Goal: Task Accomplishment & Management: Manage account settings

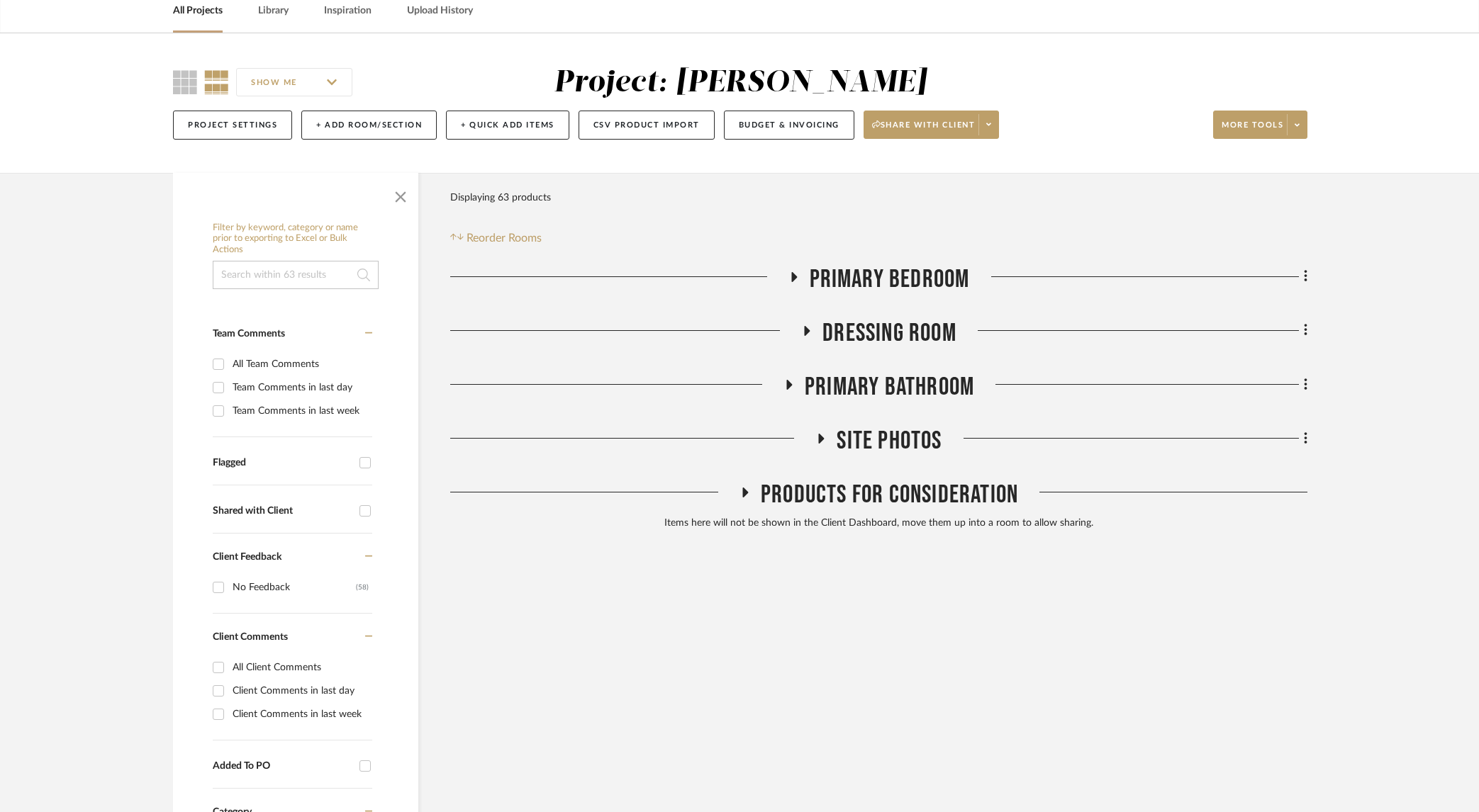
click at [785, 383] on icon at bounding box center [788, 384] width 17 height 11
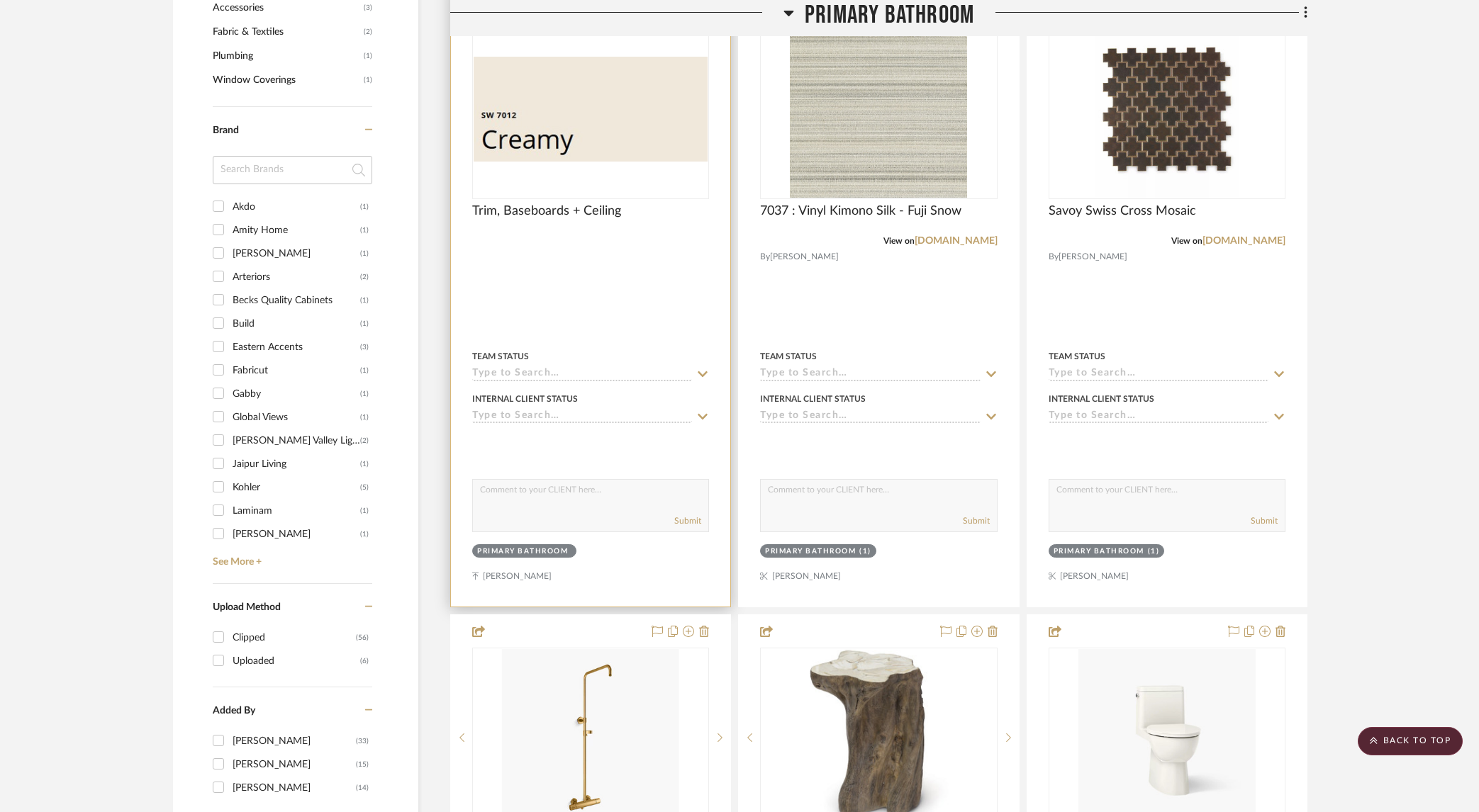
scroll to position [1140, 0]
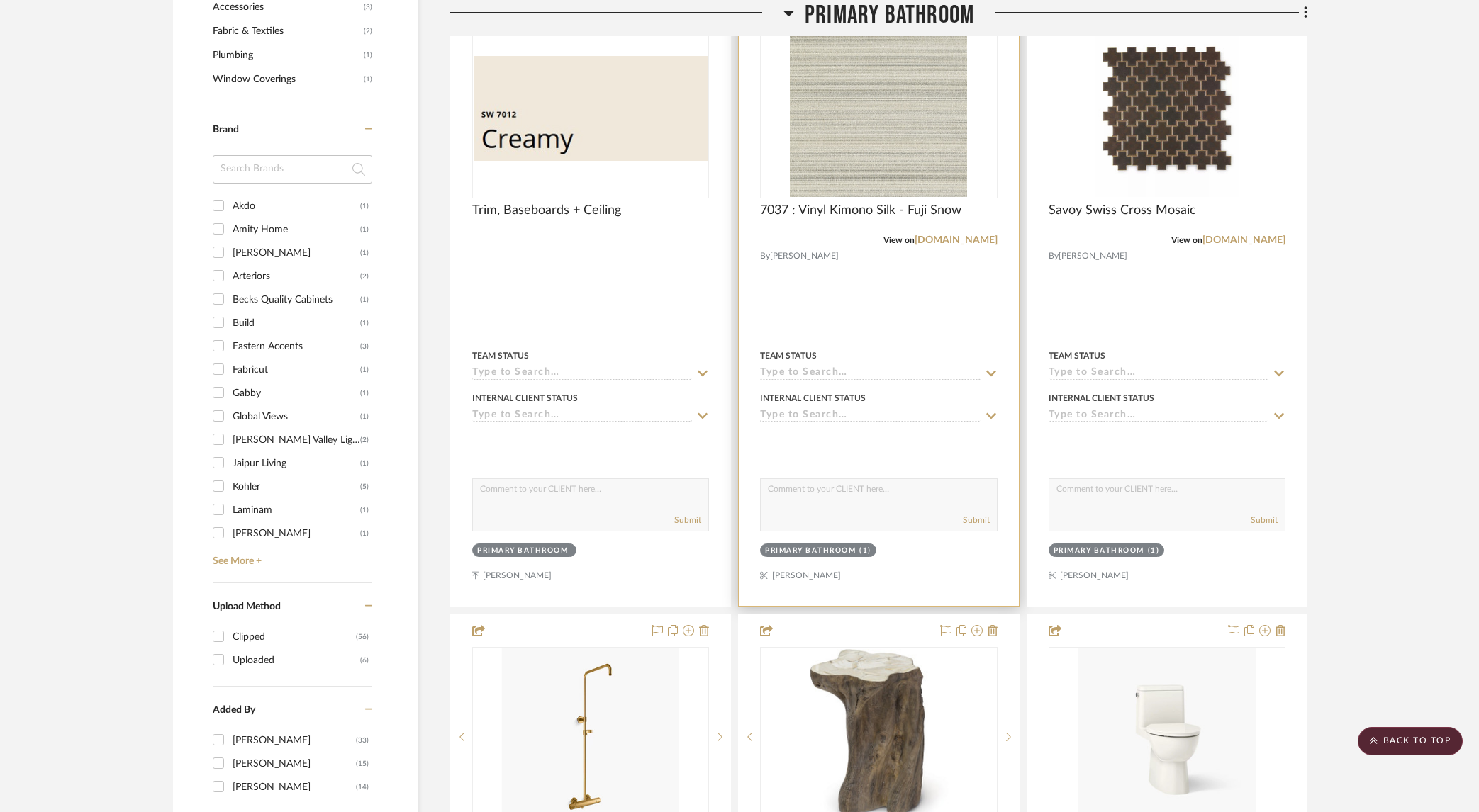
click at [893, 244] on span "View on" at bounding box center [899, 240] width 31 height 9
click at [0, 0] on img at bounding box center [0, 0] width 0 height 0
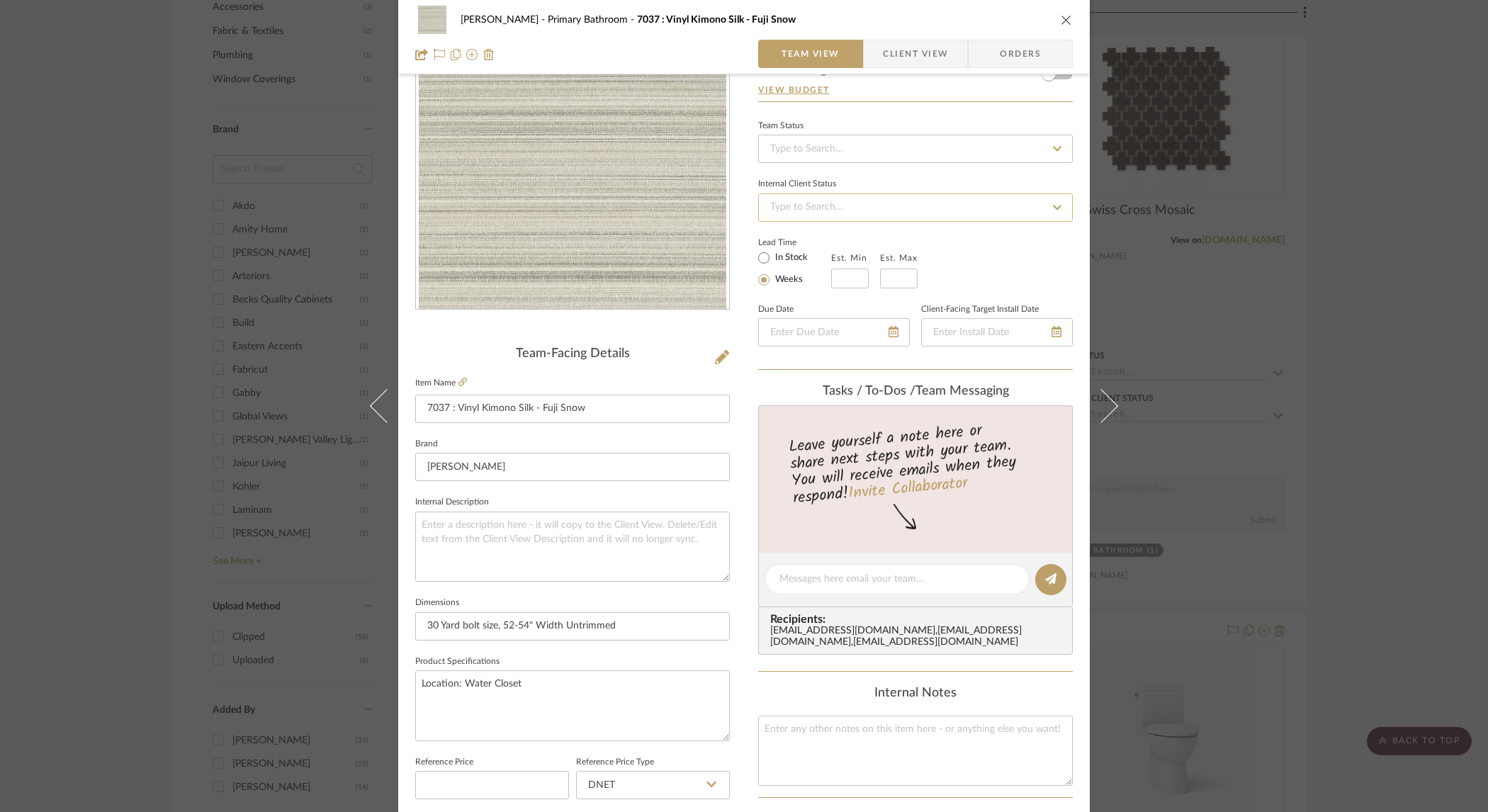
scroll to position [120, 0]
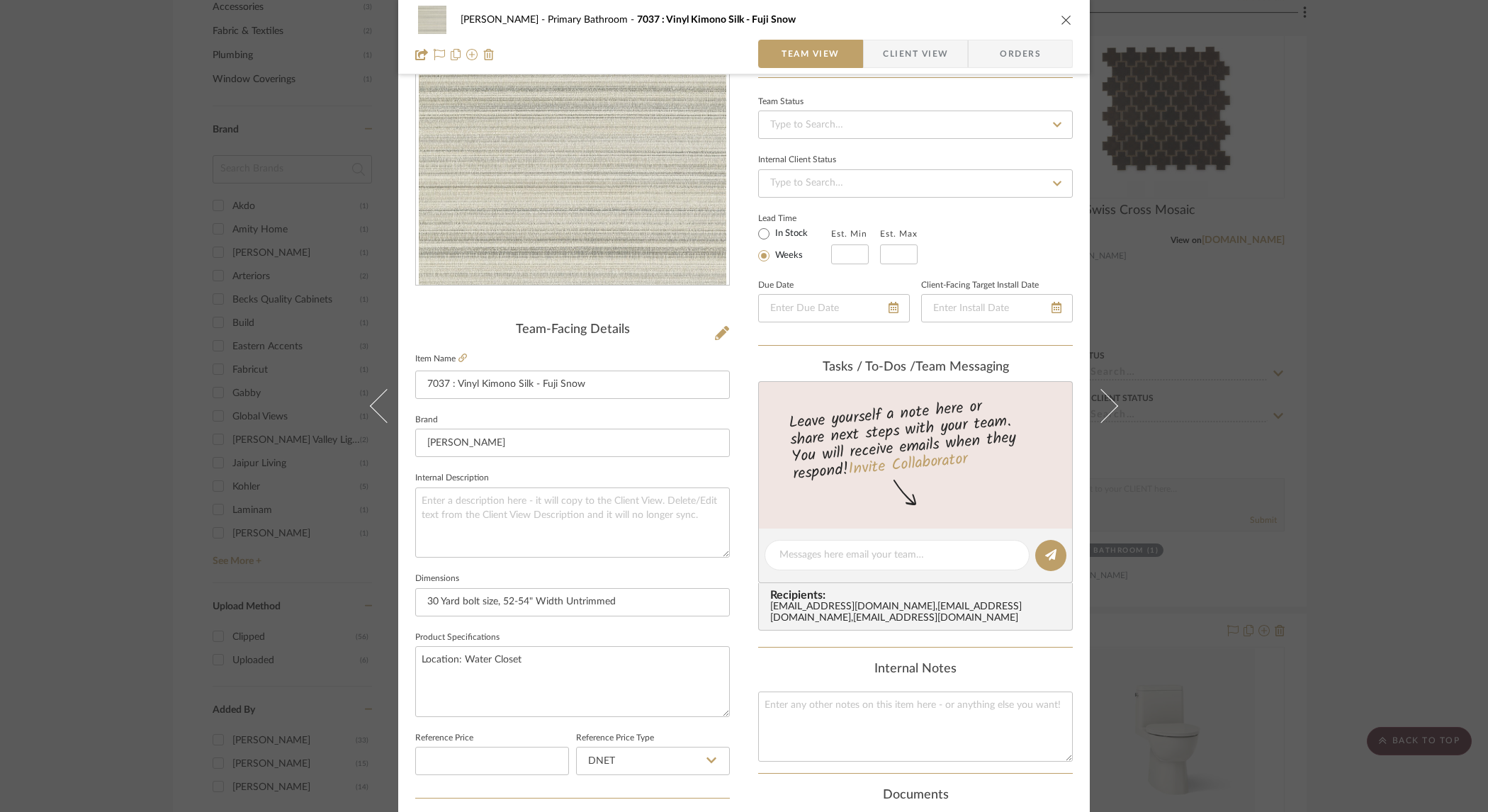
click at [1252, 279] on div "[PERSON_NAME] Primary Bathroom 7037 : Vinyl Kimono Silk - Fuji Snow Team View C…" at bounding box center [744, 406] width 1488 height 812
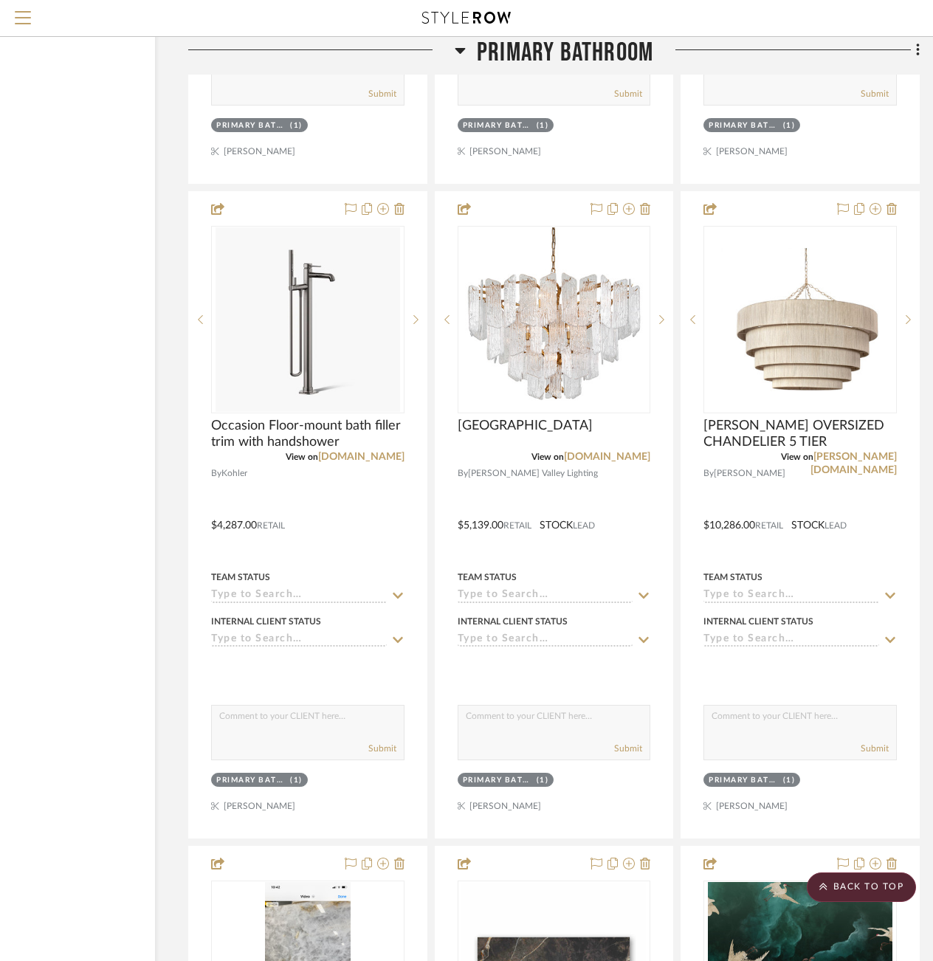
scroll to position [4269, 123]
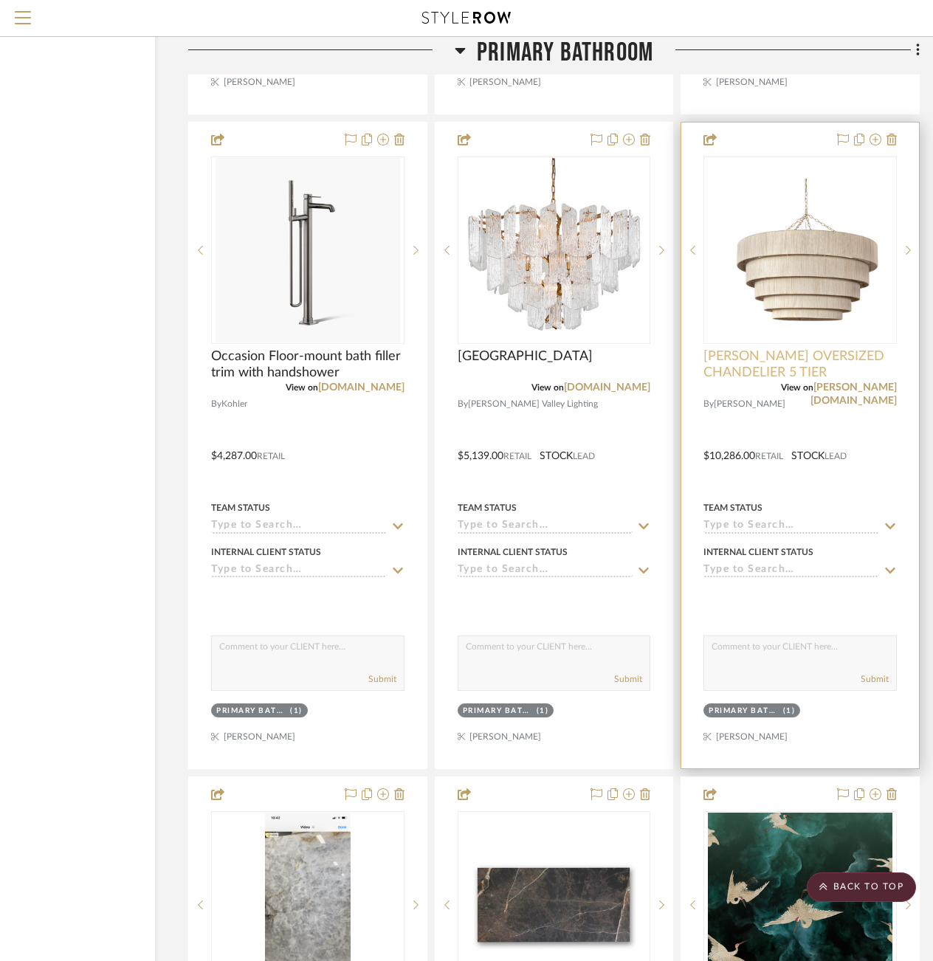
click at [779, 351] on span "[PERSON_NAME] OVERSIZED CHANDELIER 5 TIER" at bounding box center [799, 364] width 193 height 32
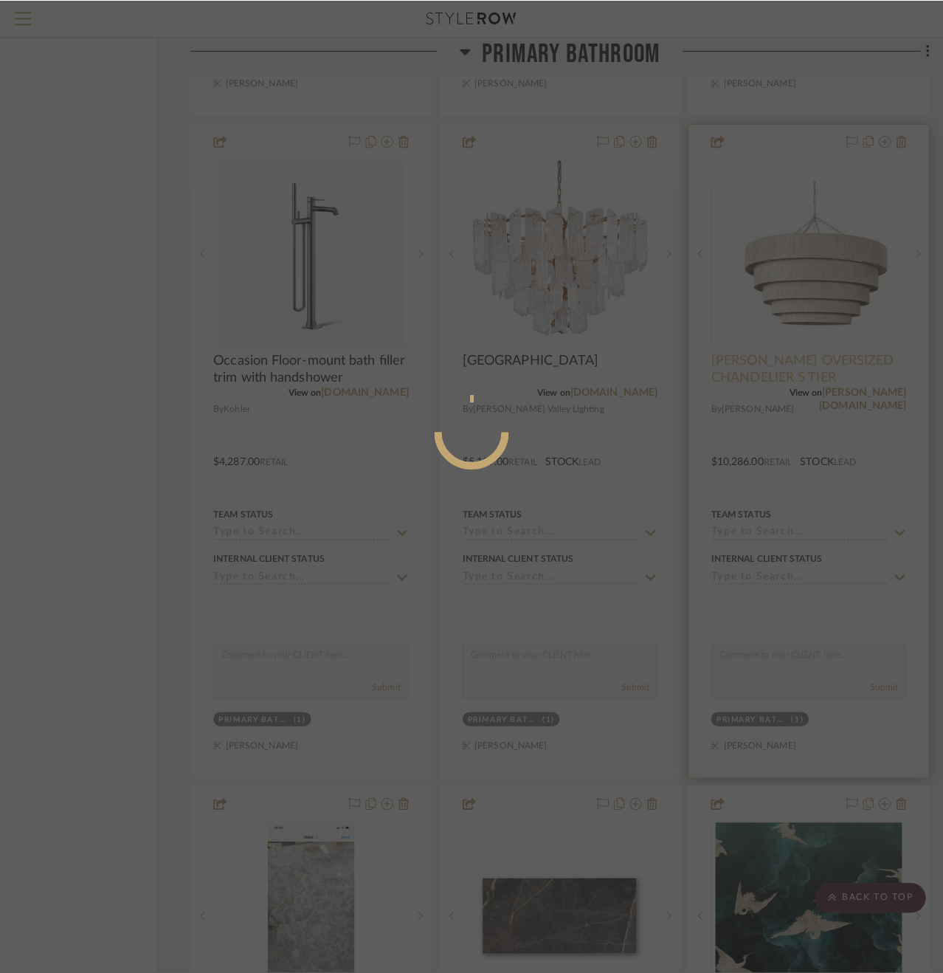
scroll to position [0, 0]
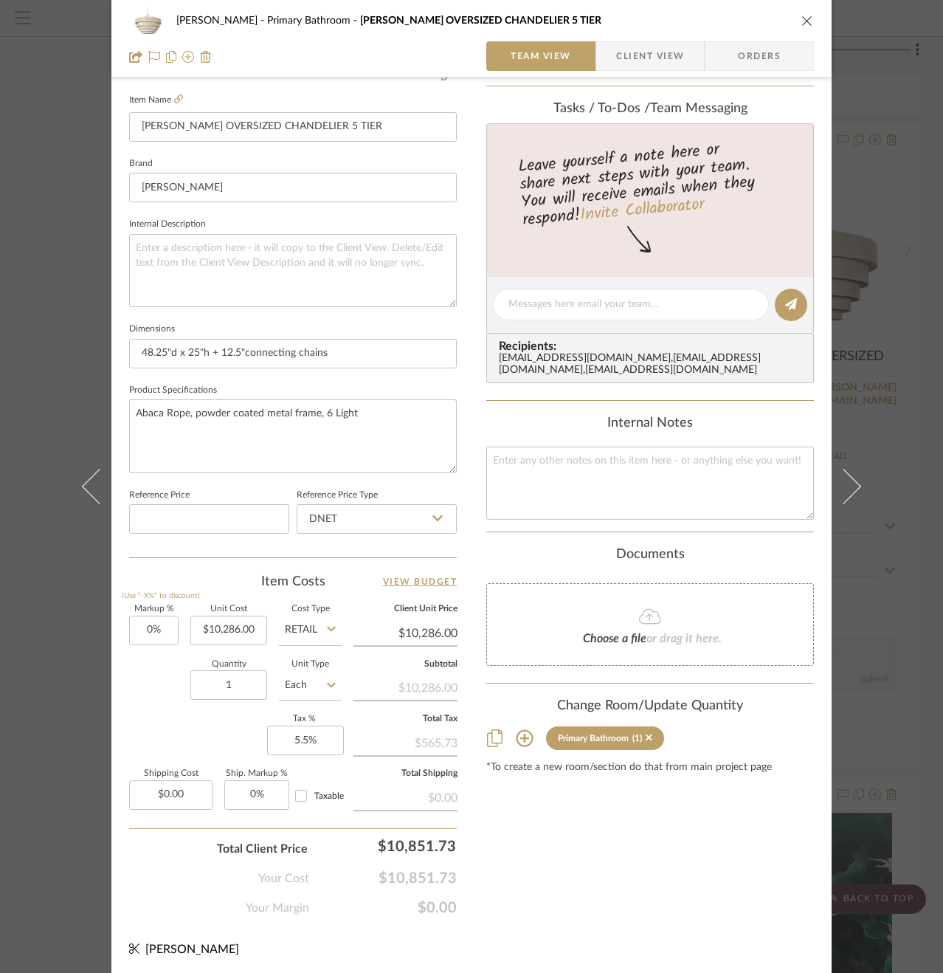
click at [637, 55] on span "Client View" at bounding box center [650, 56] width 68 height 30
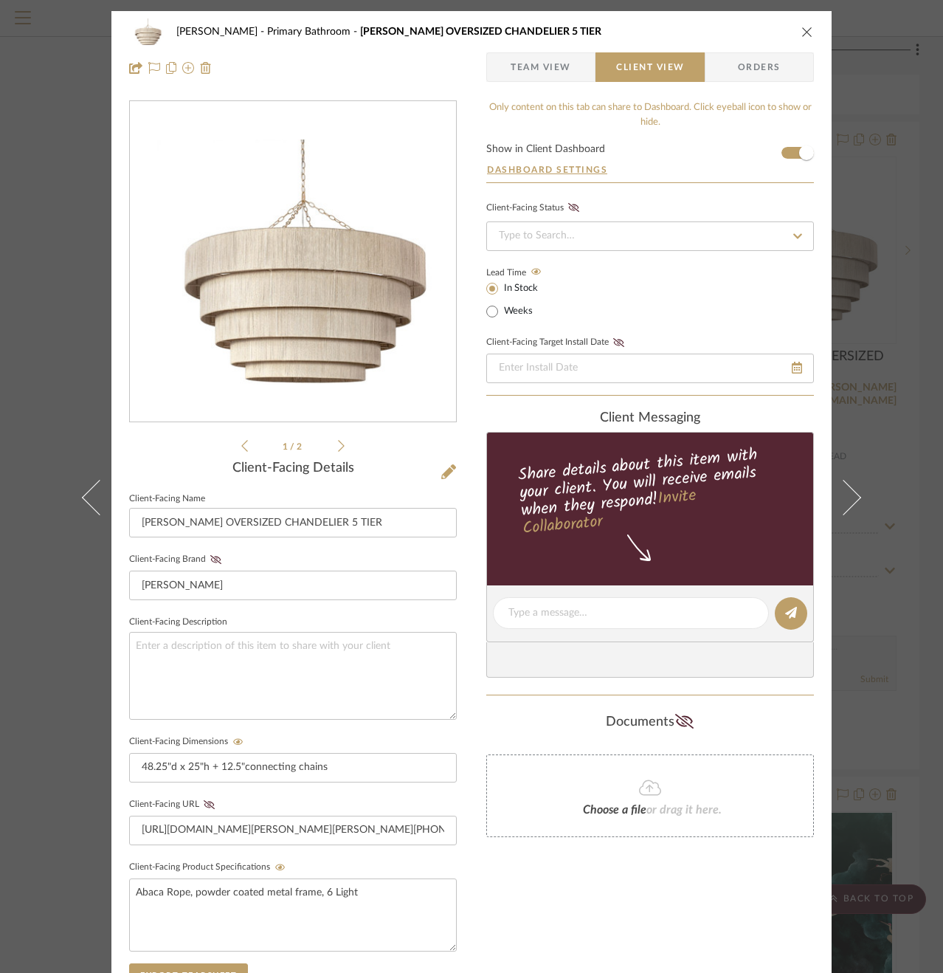
click at [904, 184] on div "[PERSON_NAME] Primary Bathroom [PERSON_NAME] OVERSIZED CHANDELIER 5 TIER Team V…" at bounding box center [471, 486] width 943 height 973
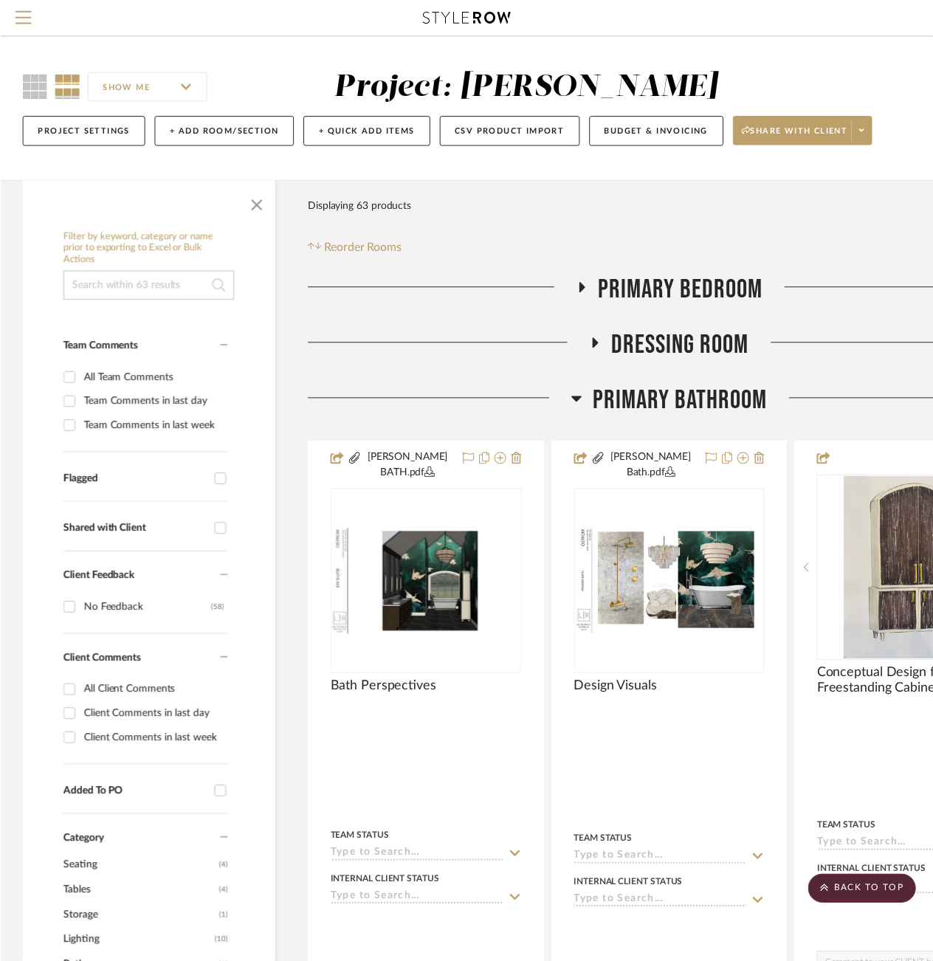
scroll to position [4269, 123]
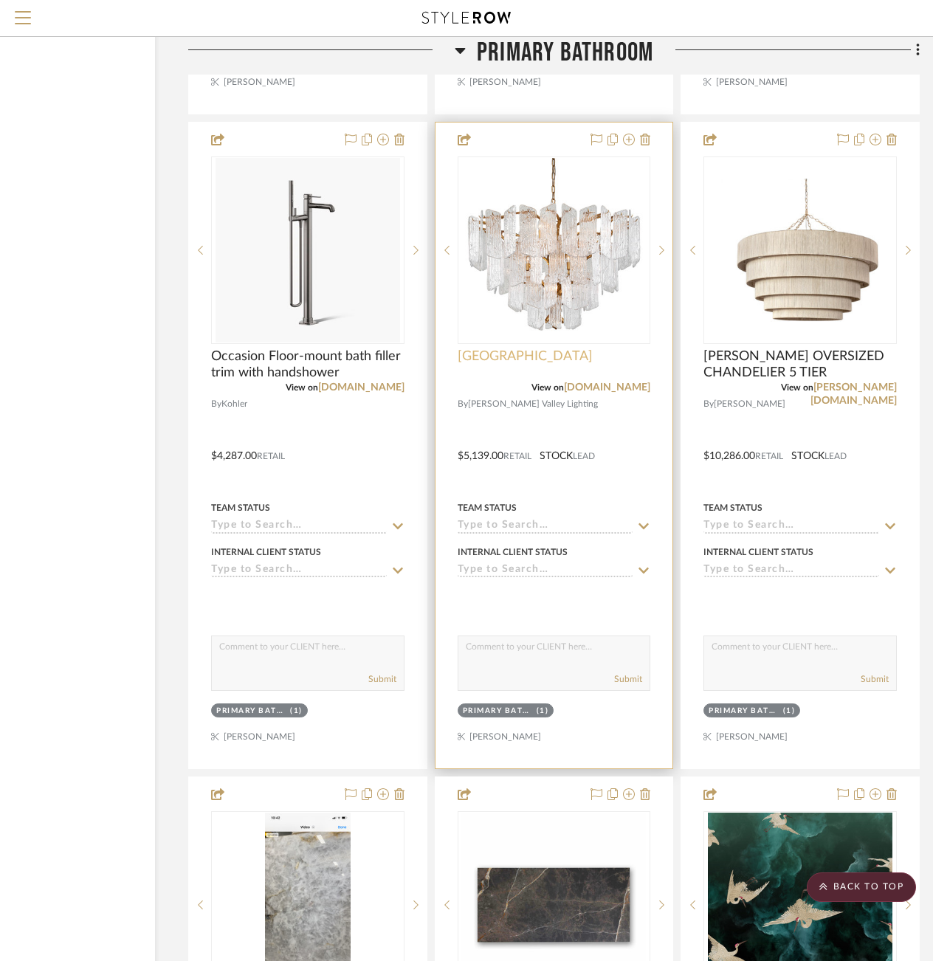
click at [484, 351] on span "[GEOGRAPHIC_DATA]" at bounding box center [525, 356] width 135 height 16
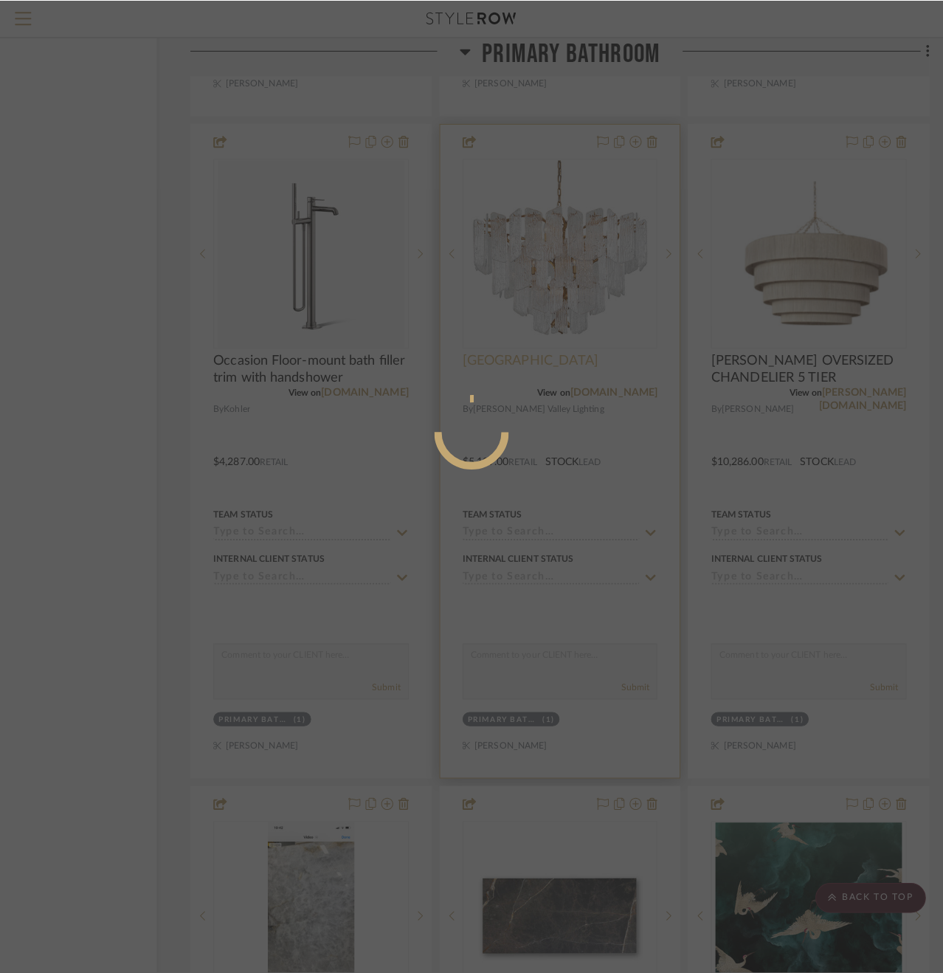
scroll to position [0, 0]
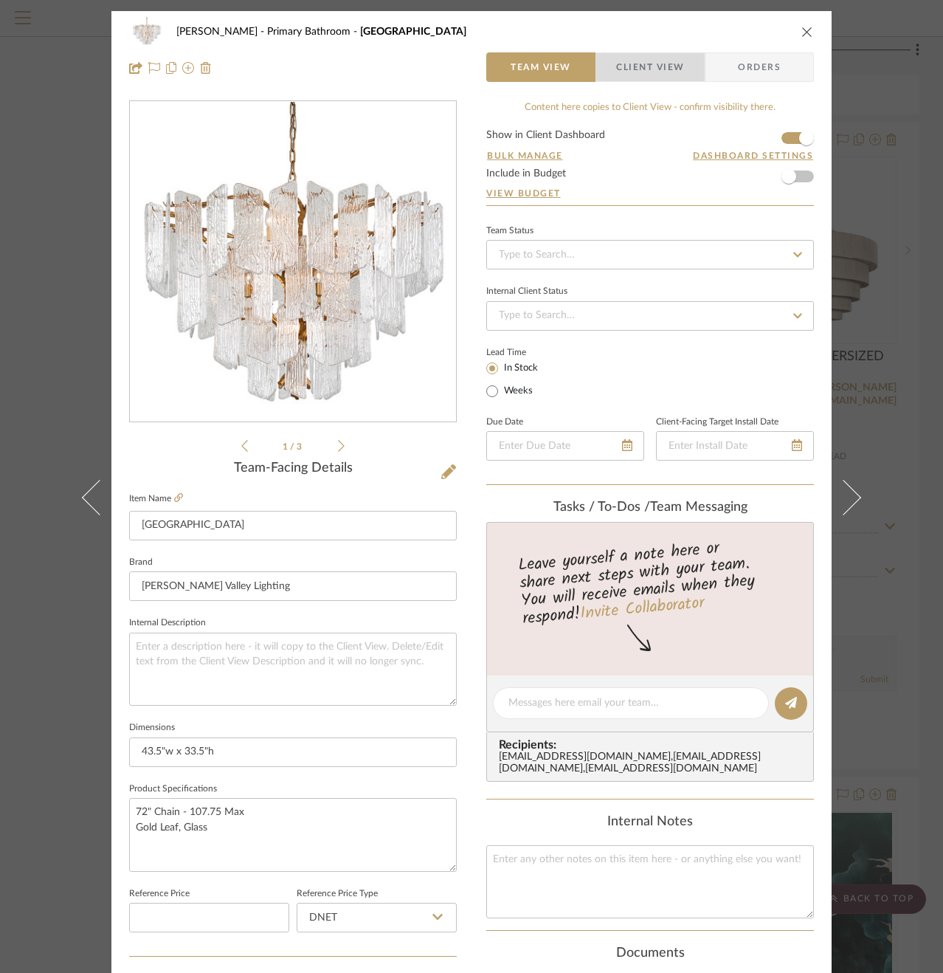
click at [641, 71] on span "Client View" at bounding box center [650, 67] width 68 height 30
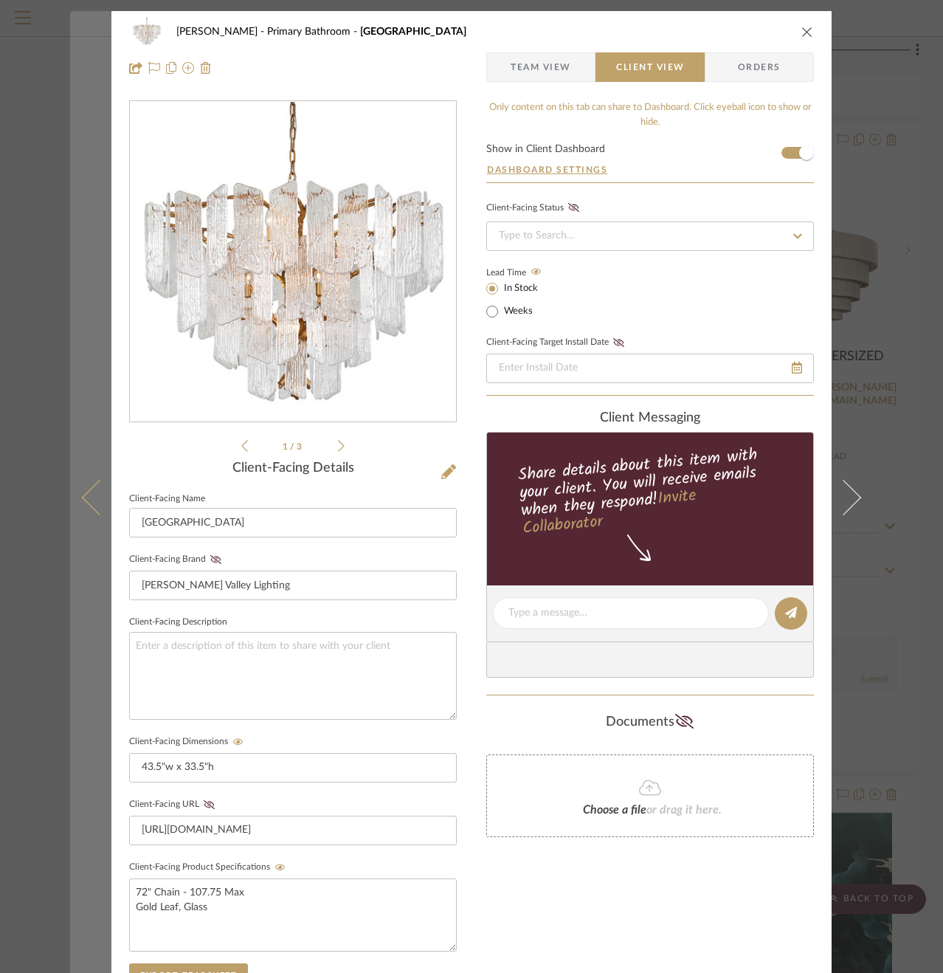
drag, startPoint x: 123, startPoint y: 187, endPoint x: 102, endPoint y: 187, distance: 20.7
click at [122, 187] on div "[PERSON_NAME] Primary Bathroom Piemonte Team View Client View Orders 1 / 3 Clie…" at bounding box center [471, 625] width 720 height 1229
click at [91, 187] on button at bounding box center [90, 497] width 41 height 973
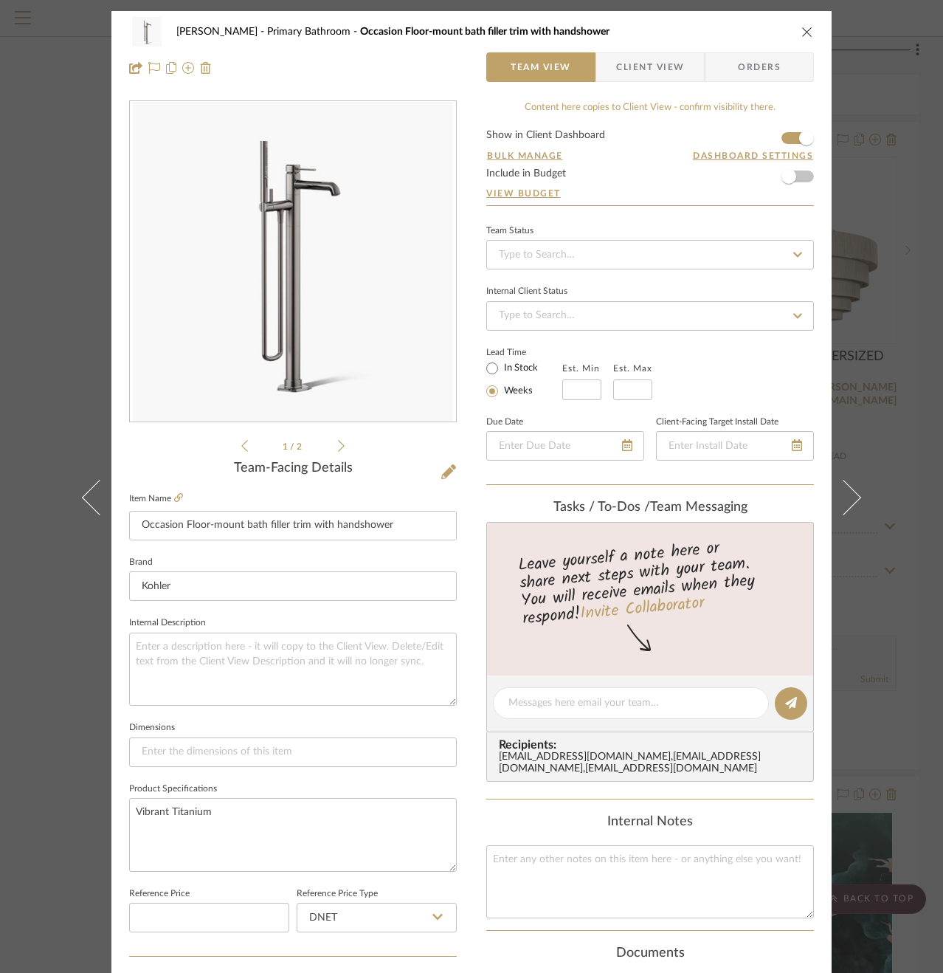
click at [912, 233] on div "[PERSON_NAME] Primary Bathroom Occasion Floor-mount bath filler trim with hands…" at bounding box center [471, 486] width 943 height 973
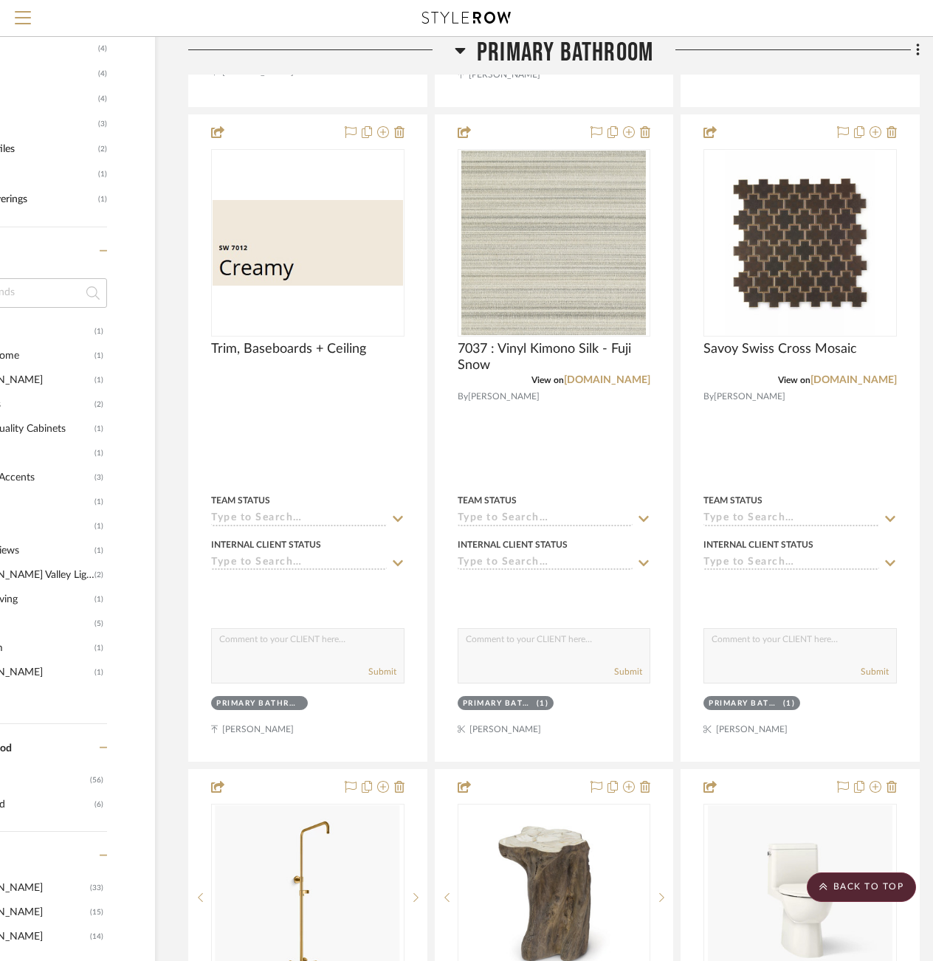
scroll to position [1569, 123]
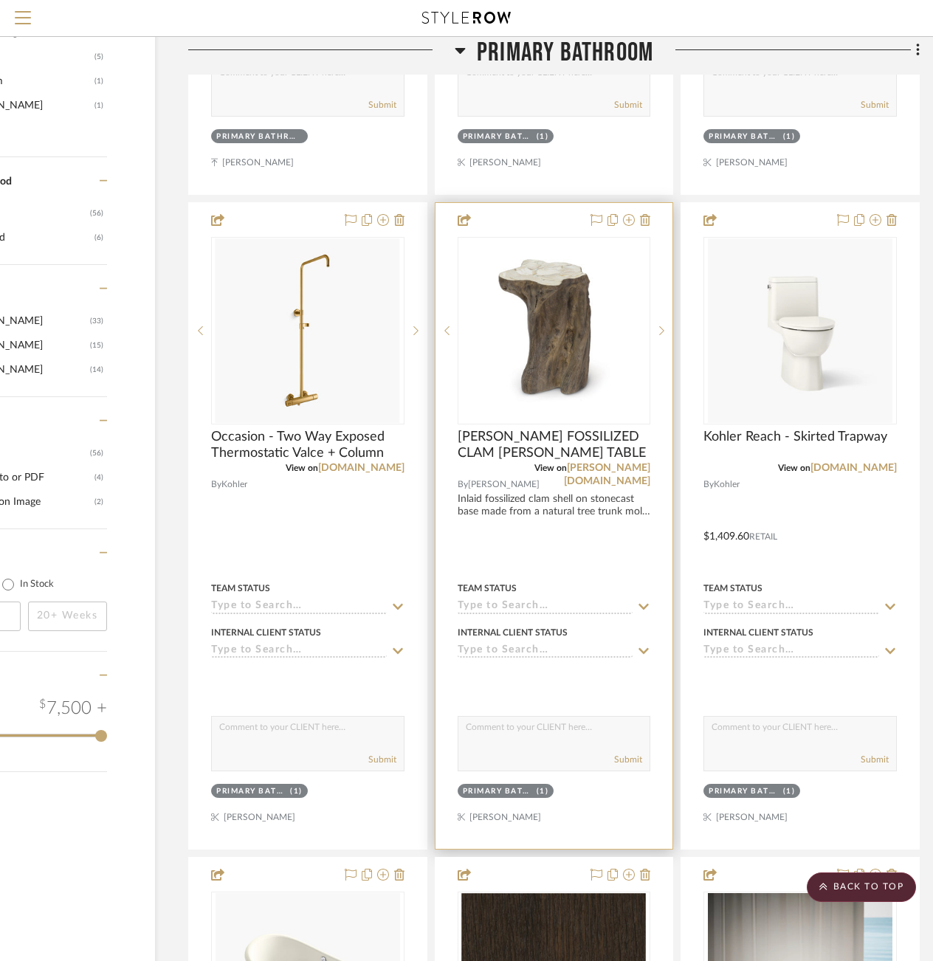
click at [520, 551] on div at bounding box center [555, 526] width 238 height 646
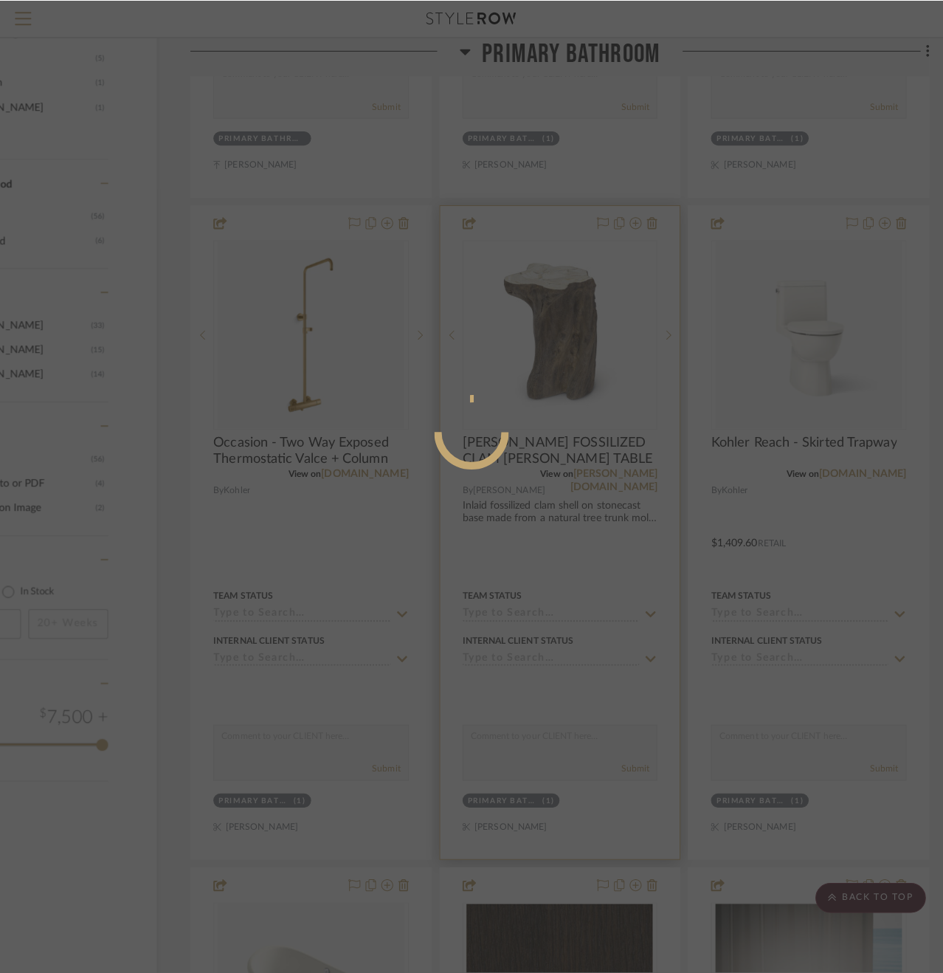
scroll to position [0, 0]
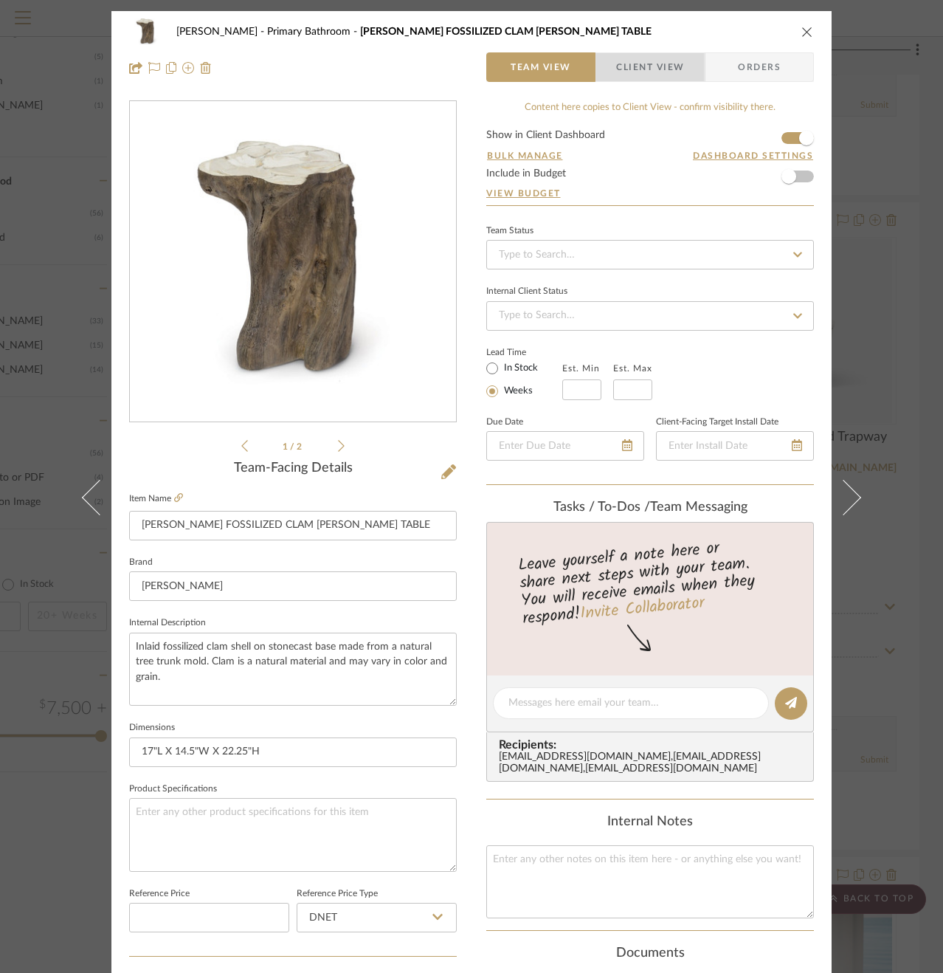
click at [644, 73] on span "Client View" at bounding box center [650, 67] width 68 height 30
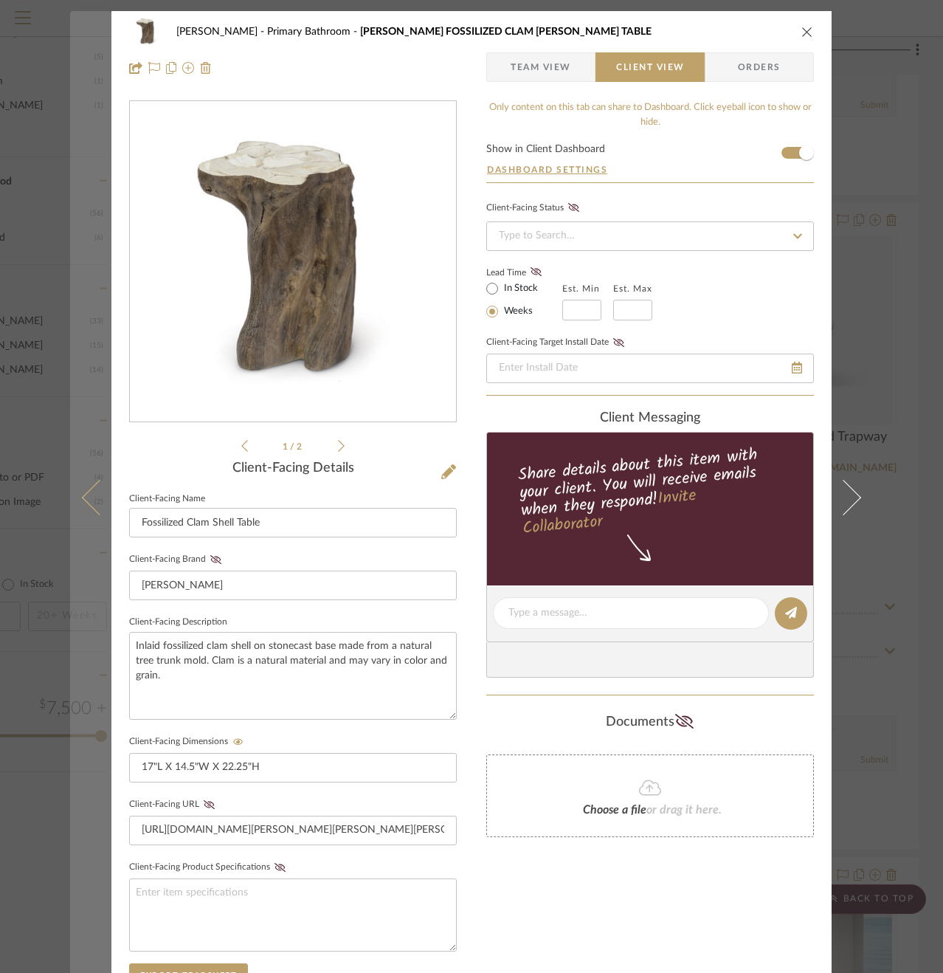
click at [82, 114] on button at bounding box center [90, 497] width 41 height 973
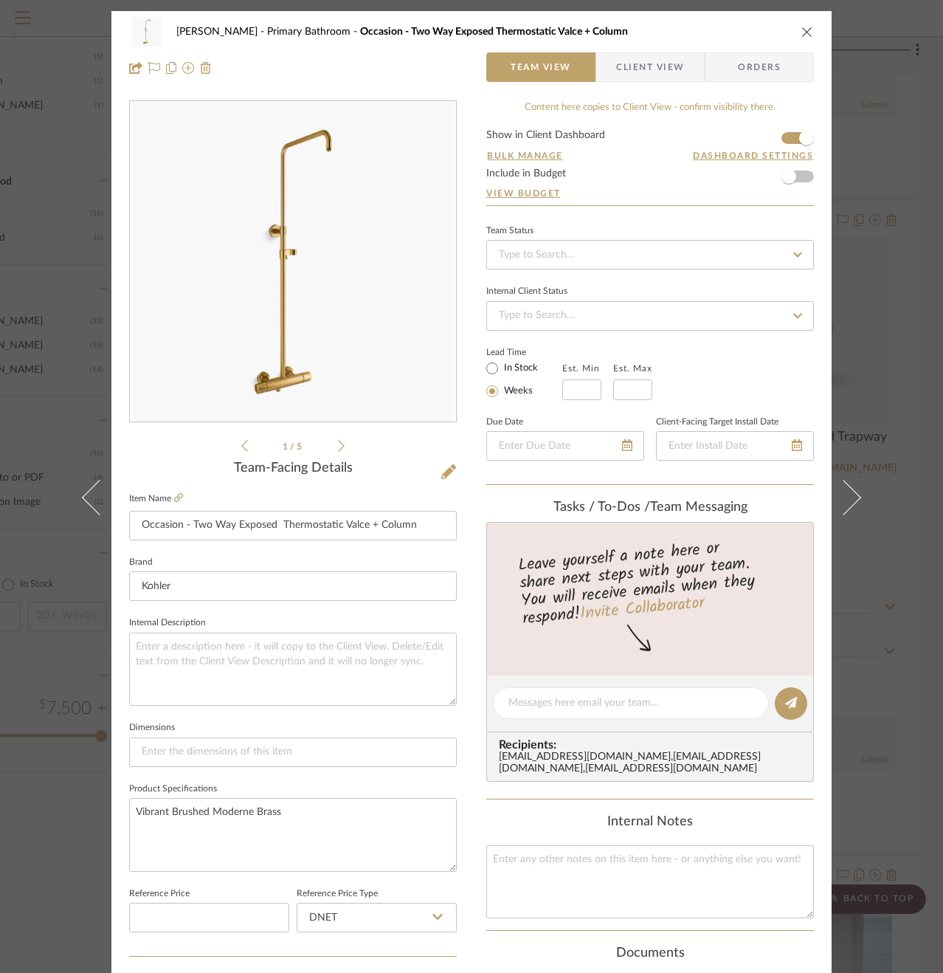
click at [906, 376] on div "[PERSON_NAME] Primary Bathroom Occasion - Two Way Exposed Thermostatic Valce + …" at bounding box center [471, 486] width 943 height 973
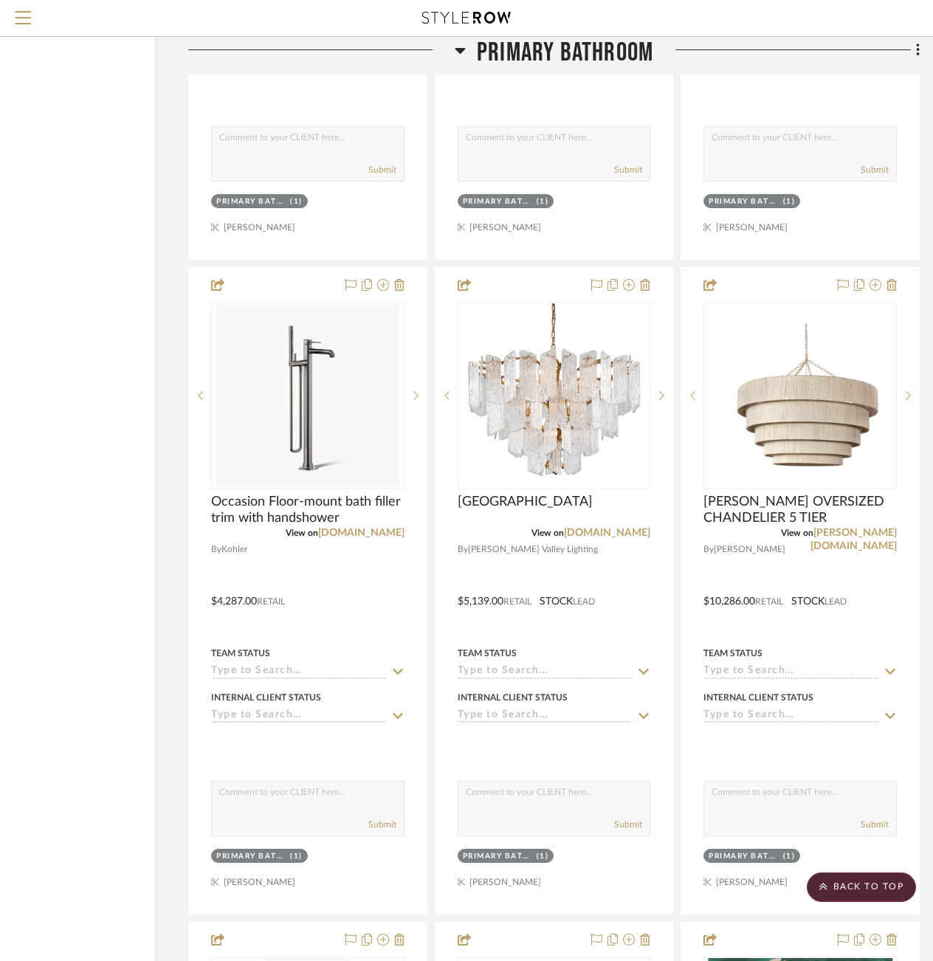
scroll to position [4122, 123]
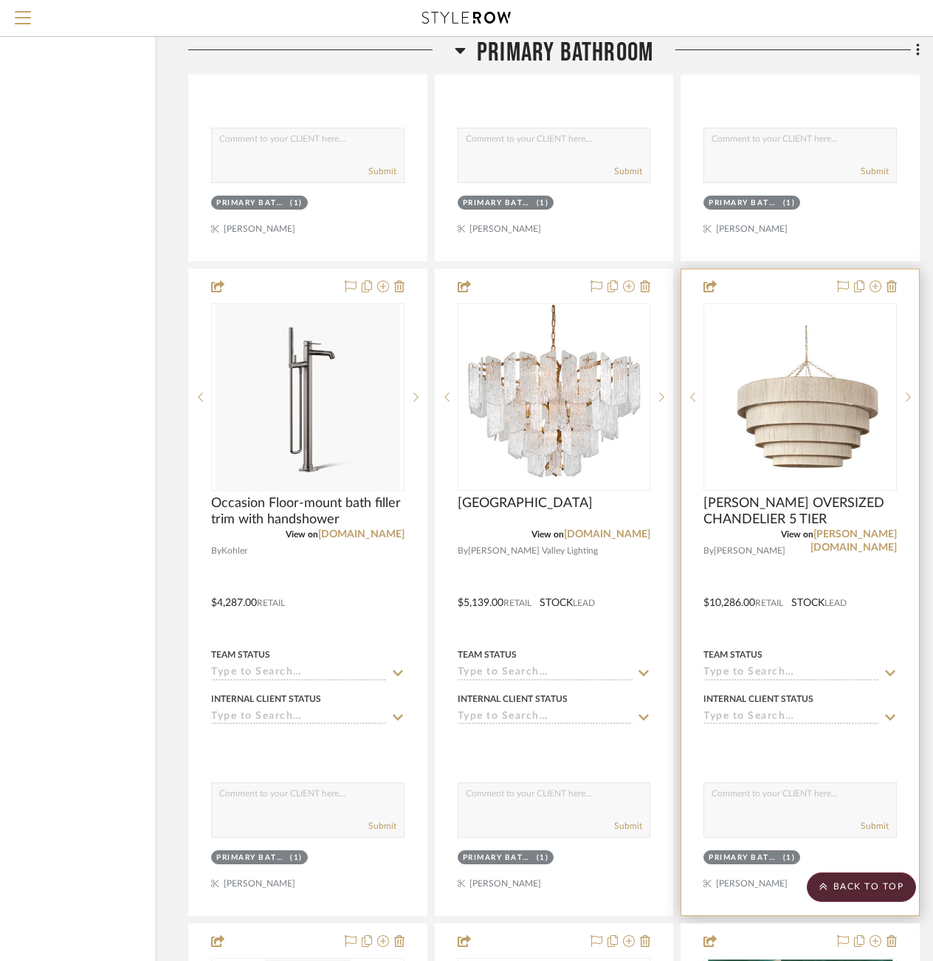
click at [865, 577] on div at bounding box center [800, 592] width 238 height 646
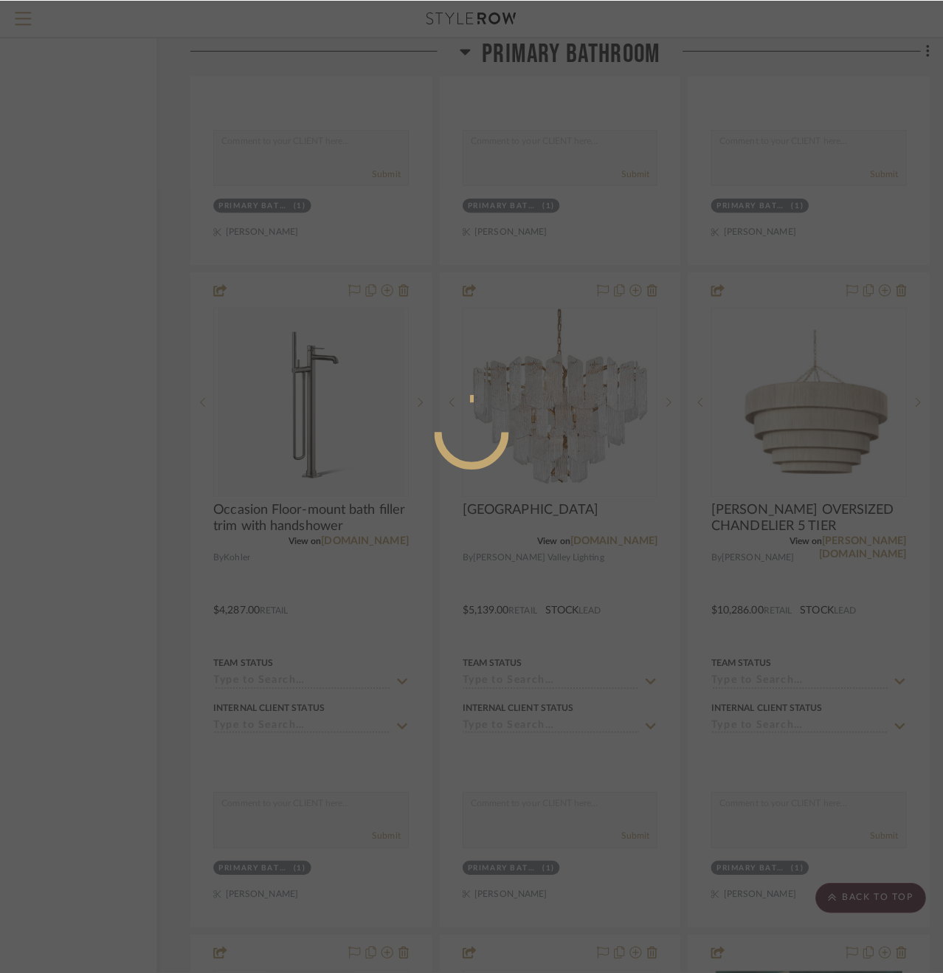
scroll to position [0, 0]
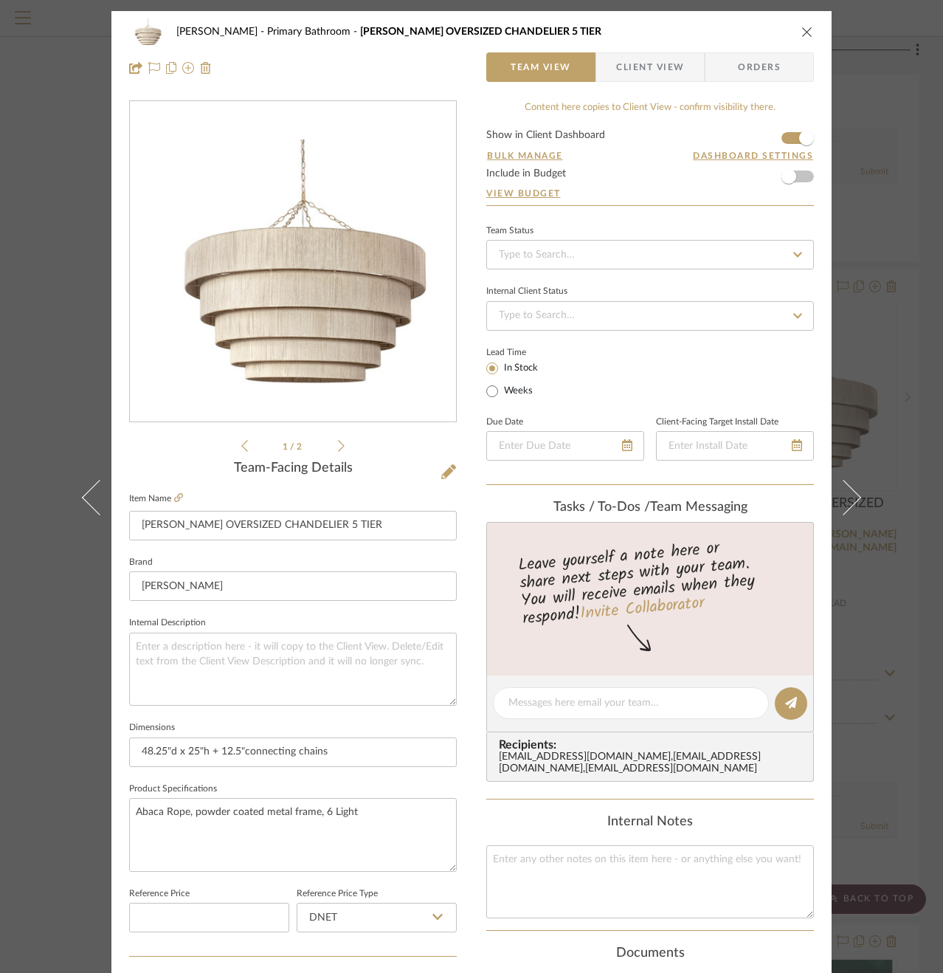
click at [640, 61] on span "Client View" at bounding box center [650, 67] width 68 height 30
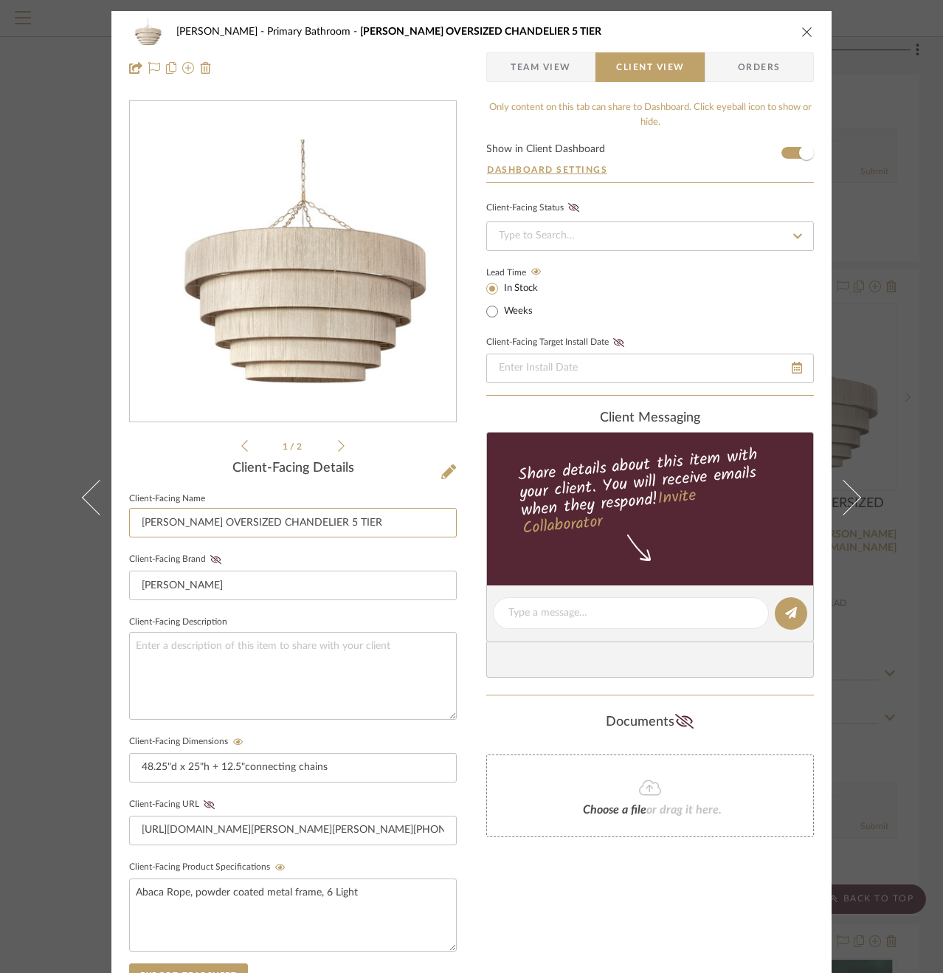
drag, startPoint x: 163, startPoint y: 521, endPoint x: 117, endPoint y: 520, distance: 46.5
click at [117, 520] on div "[PERSON_NAME] Primary Bathroom [PERSON_NAME] OVERSIZED CHANDELIER 5 TIER Team V…" at bounding box center [471, 625] width 720 height 1229
type input "ABACA OVERSIZED CHANDELIER 5 TIER"
click at [463, 616] on div "[PERSON_NAME] Primary Bathroom [PERSON_NAME] OVERSIZED CHANDELIER 5 TIER Team V…" at bounding box center [471, 625] width 720 height 1229
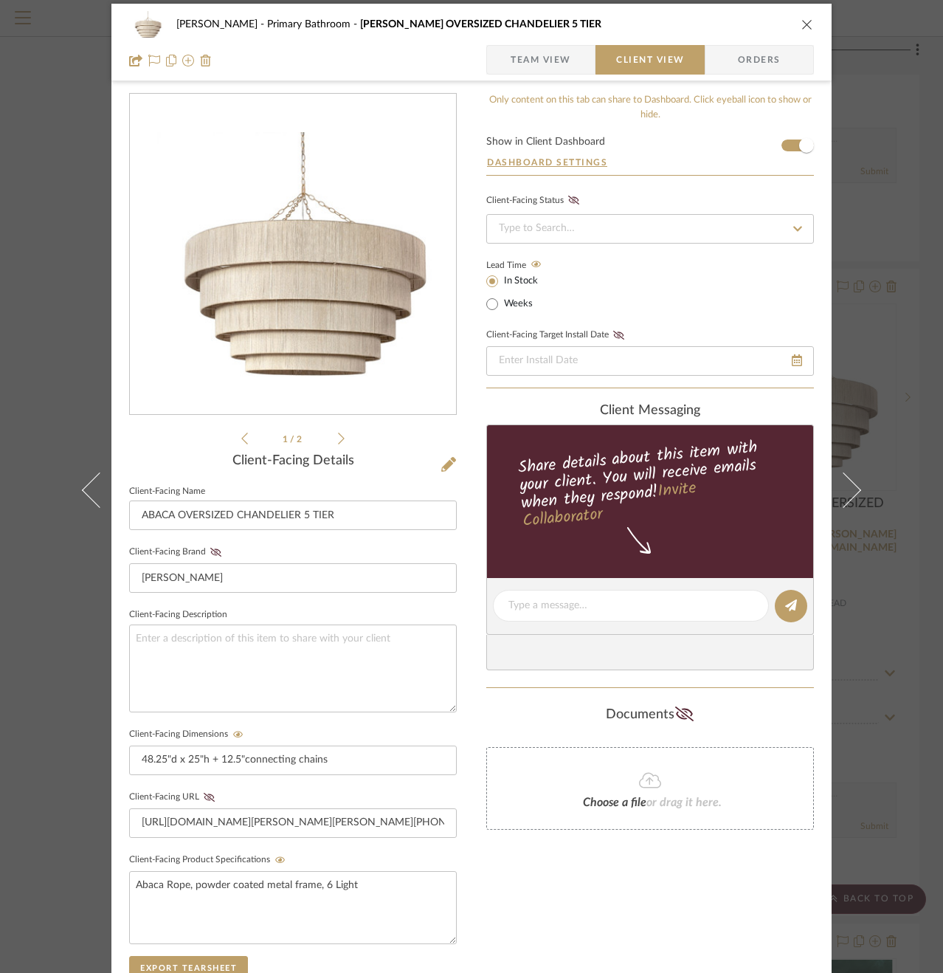
scroll to position [266, 0]
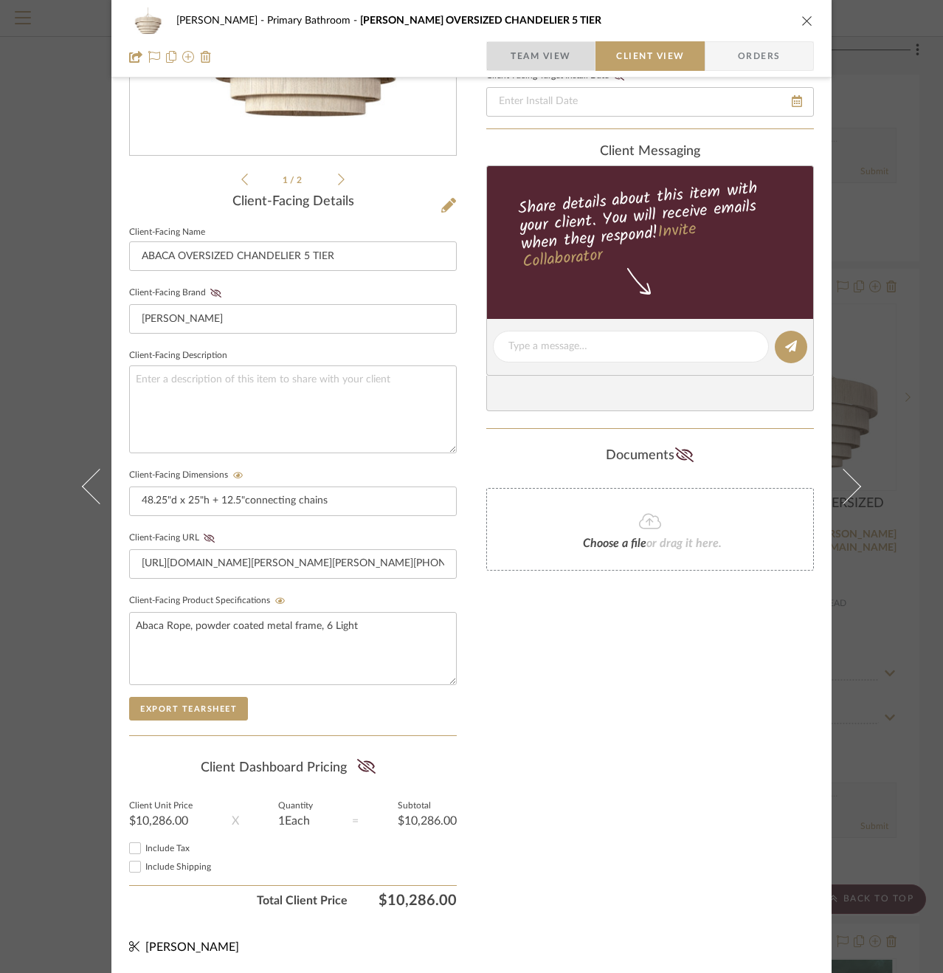
click at [517, 53] on span "Team View" at bounding box center [541, 56] width 61 height 30
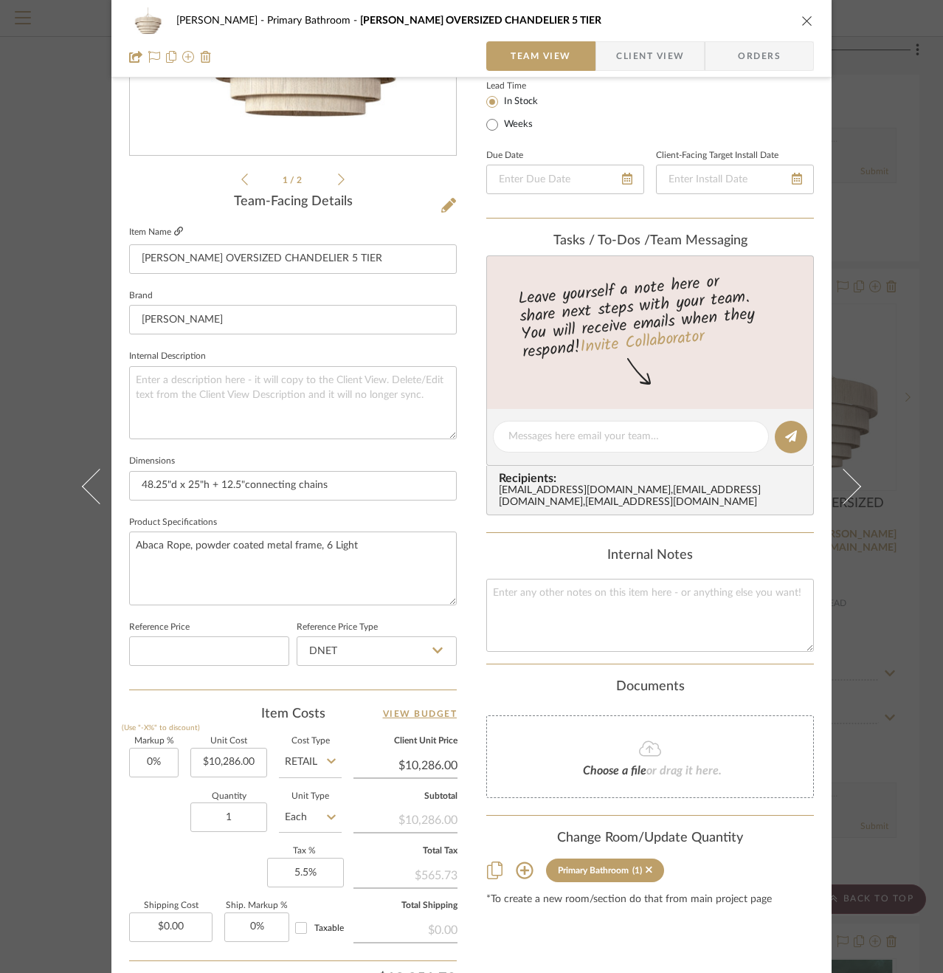
click at [174, 230] on icon at bounding box center [178, 231] width 9 height 9
click at [881, 235] on div "[PERSON_NAME] Primary Bathroom [PERSON_NAME] OVERSIZED CHANDELIER 5 TIER Team V…" at bounding box center [471, 486] width 943 height 973
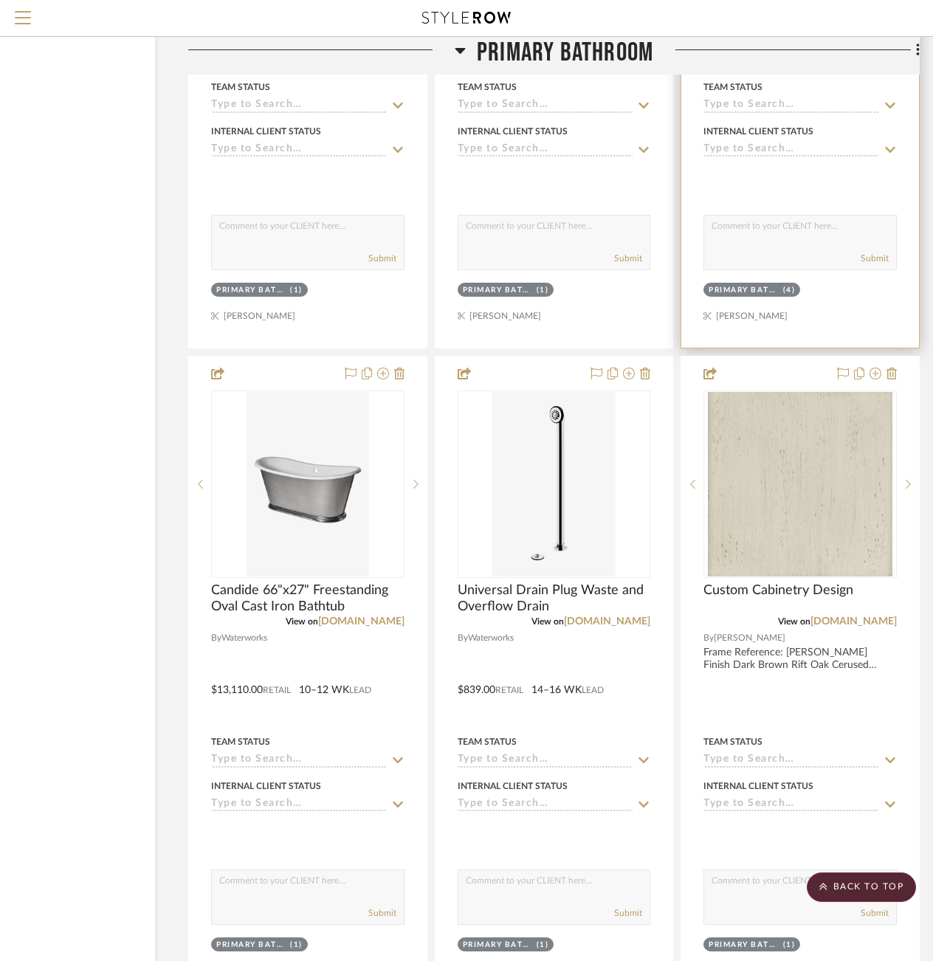
scroll to position [3406, 123]
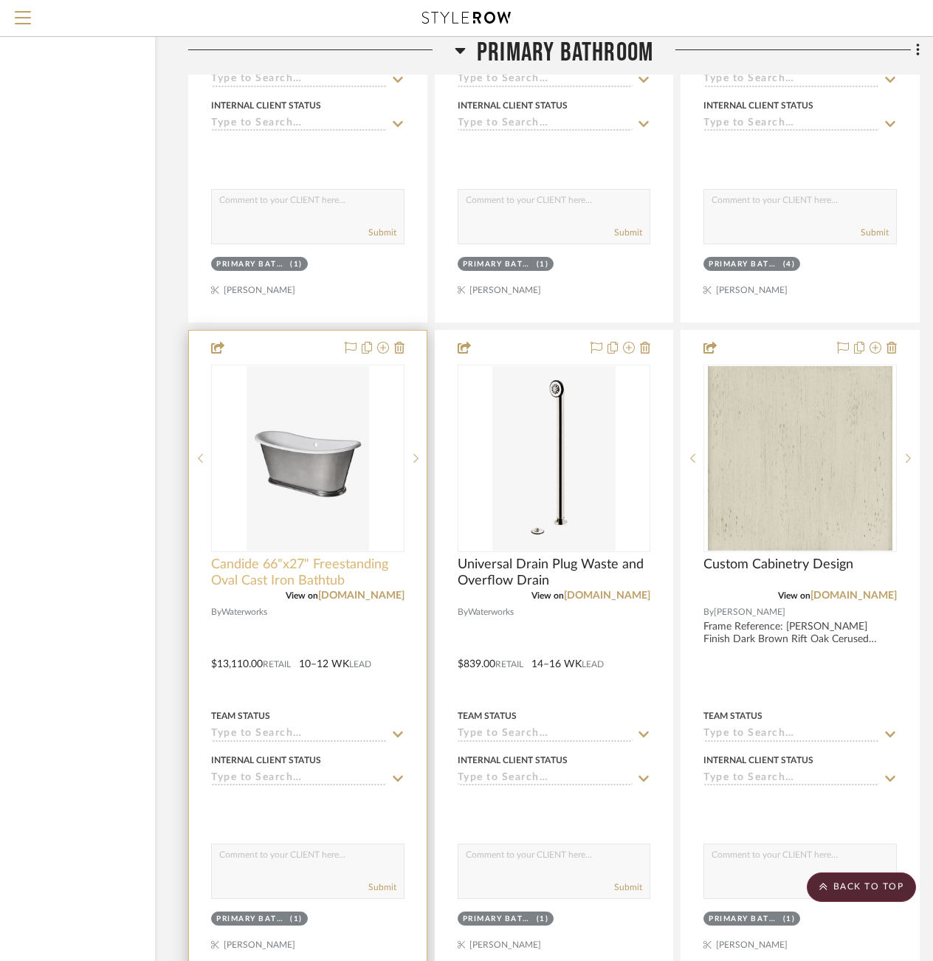
click at [309, 557] on span "Candide 66"x27" Freestanding Oval Cast Iron Bathtub" at bounding box center [307, 573] width 193 height 32
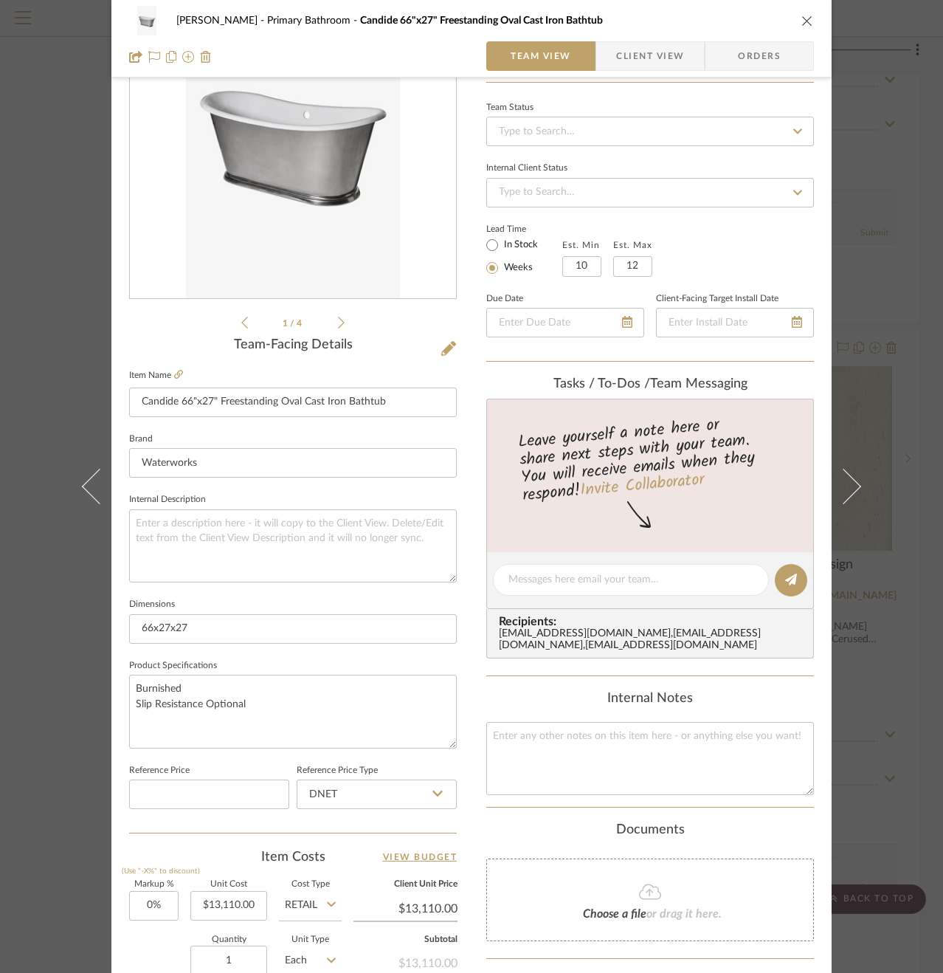
scroll to position [145, 0]
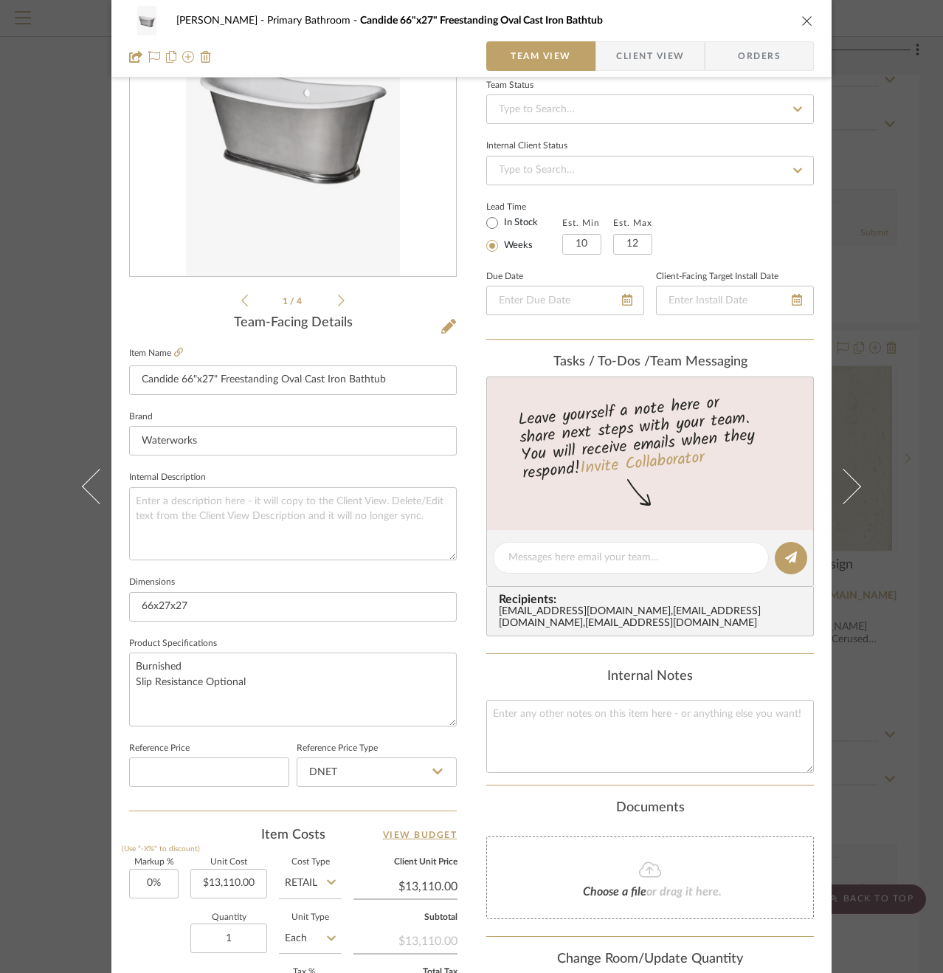
click at [802, 18] on icon "close" at bounding box center [808, 21] width 12 height 12
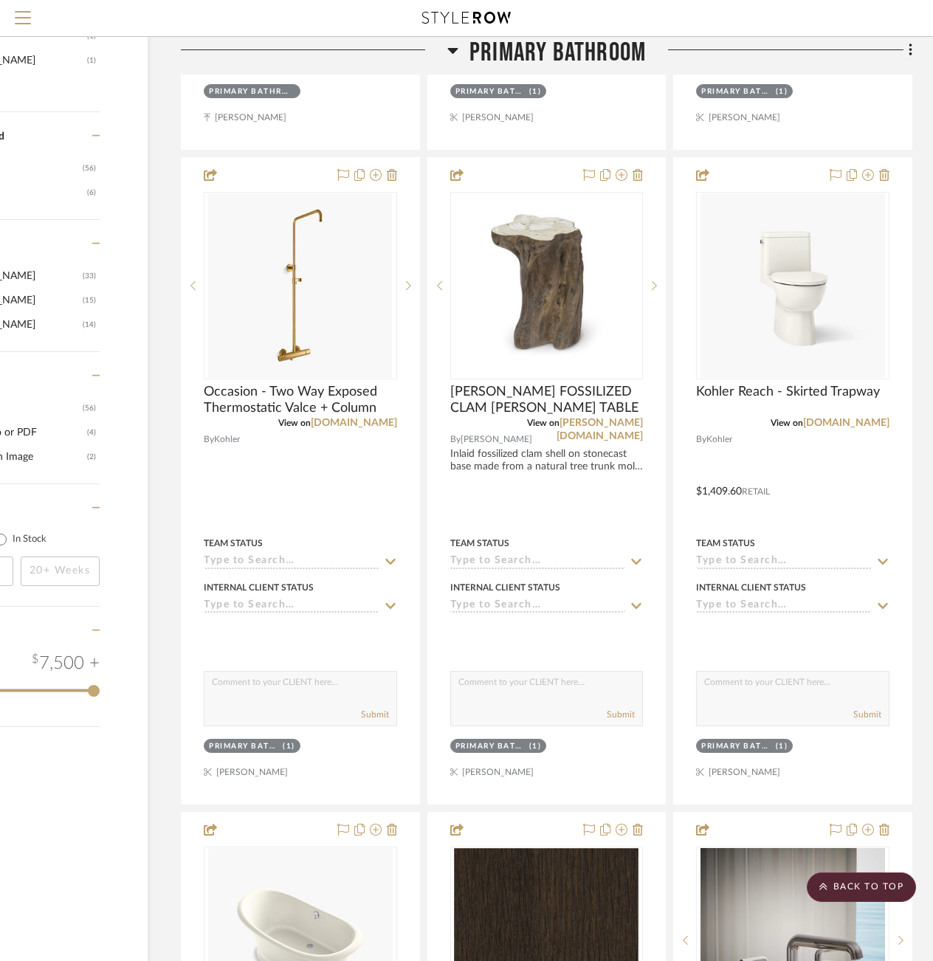
scroll to position [1352, 130]
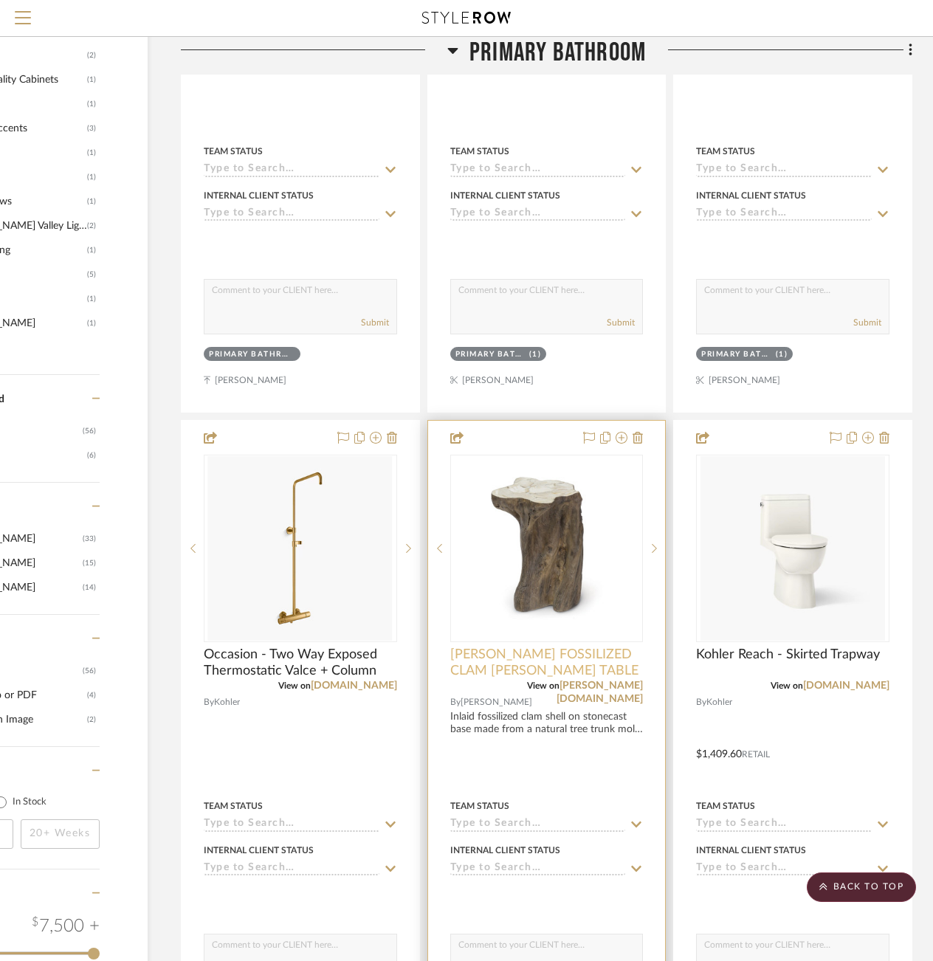
click at [592, 650] on span "[PERSON_NAME] FOSSILIZED CLAM [PERSON_NAME] TABLE" at bounding box center [546, 663] width 193 height 32
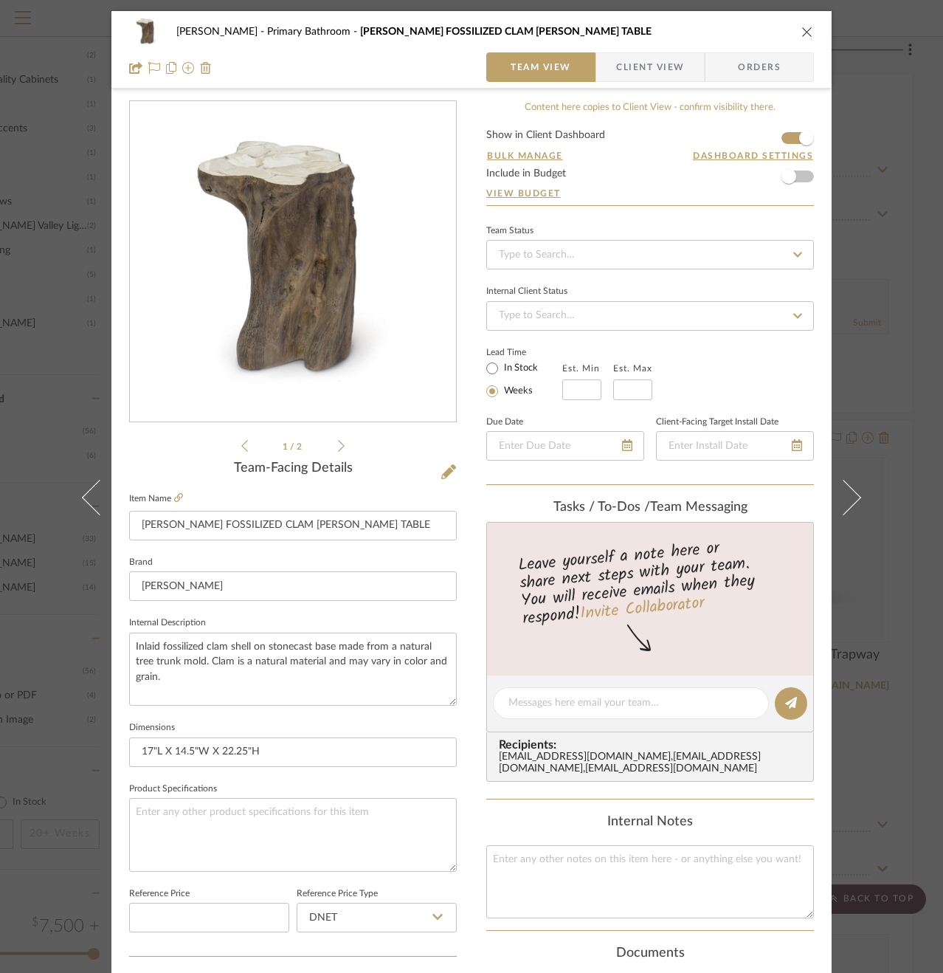
scroll to position [34, 0]
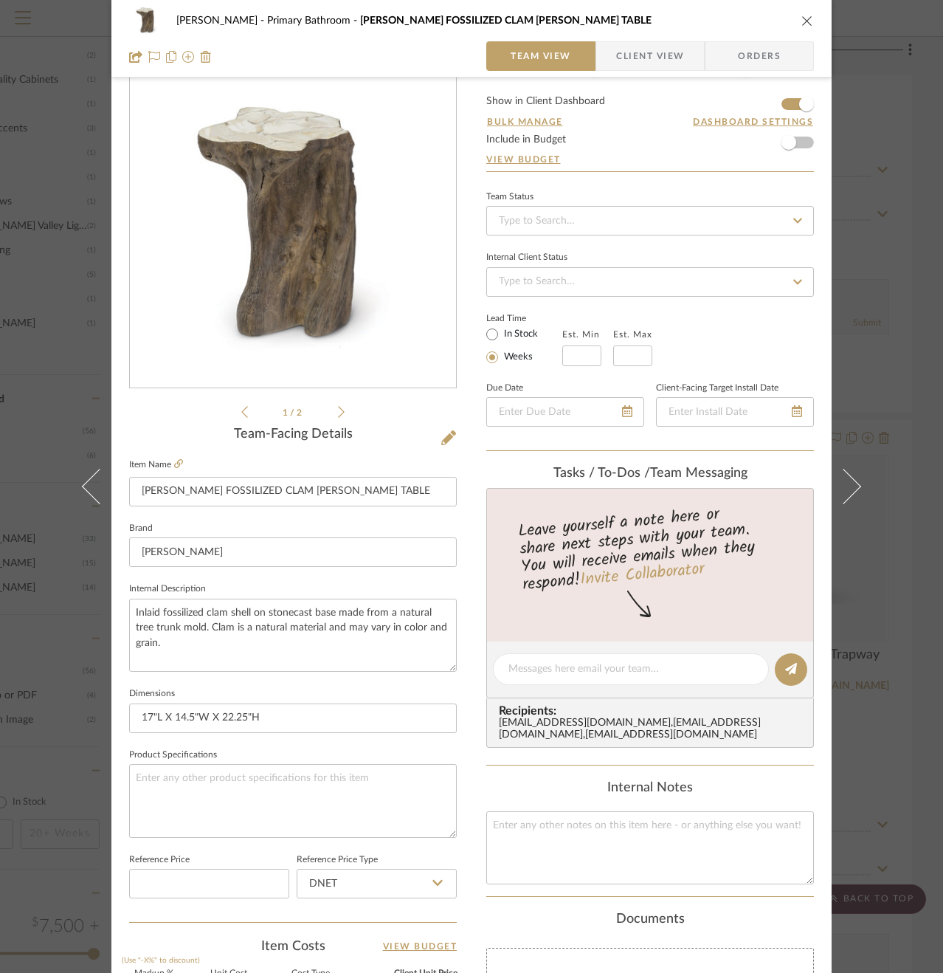
click at [620, 50] on span "Client View" at bounding box center [650, 56] width 68 height 30
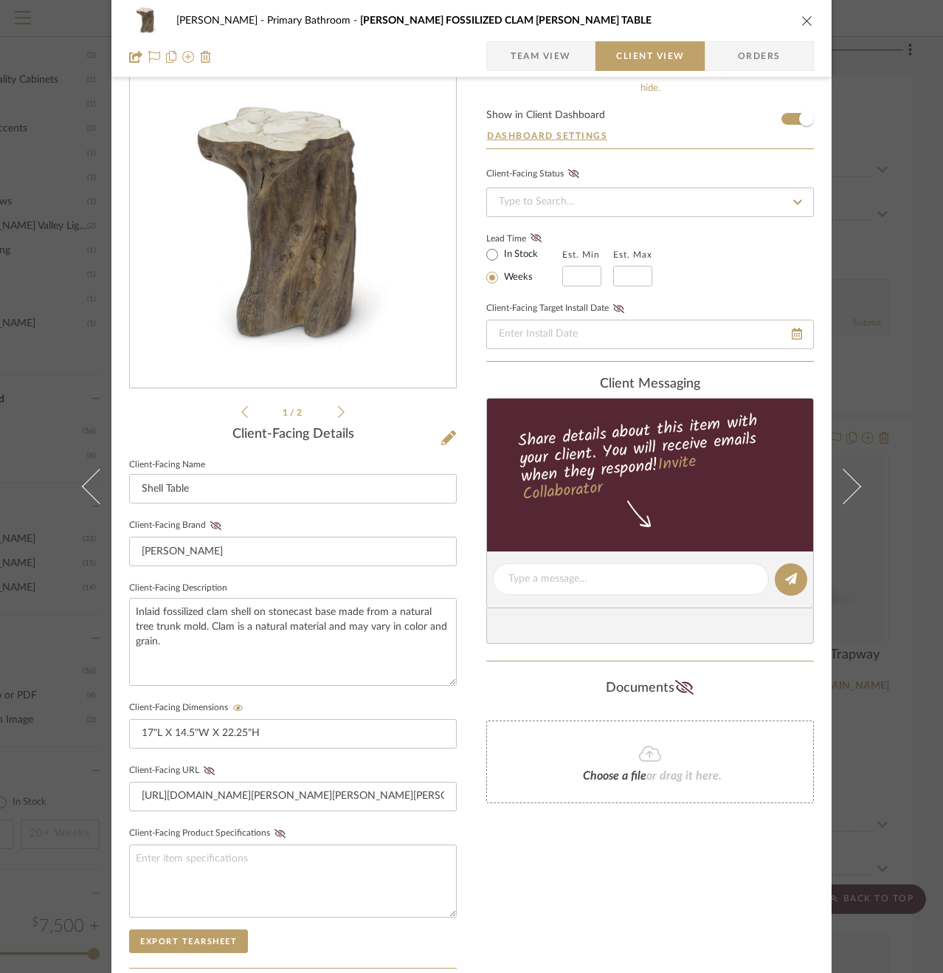
click at [922, 404] on div "[PERSON_NAME] Primary Bathroom CHLOE FOSSILIZED CLAM [PERSON_NAME] TABLE Team V…" at bounding box center [471, 486] width 943 height 973
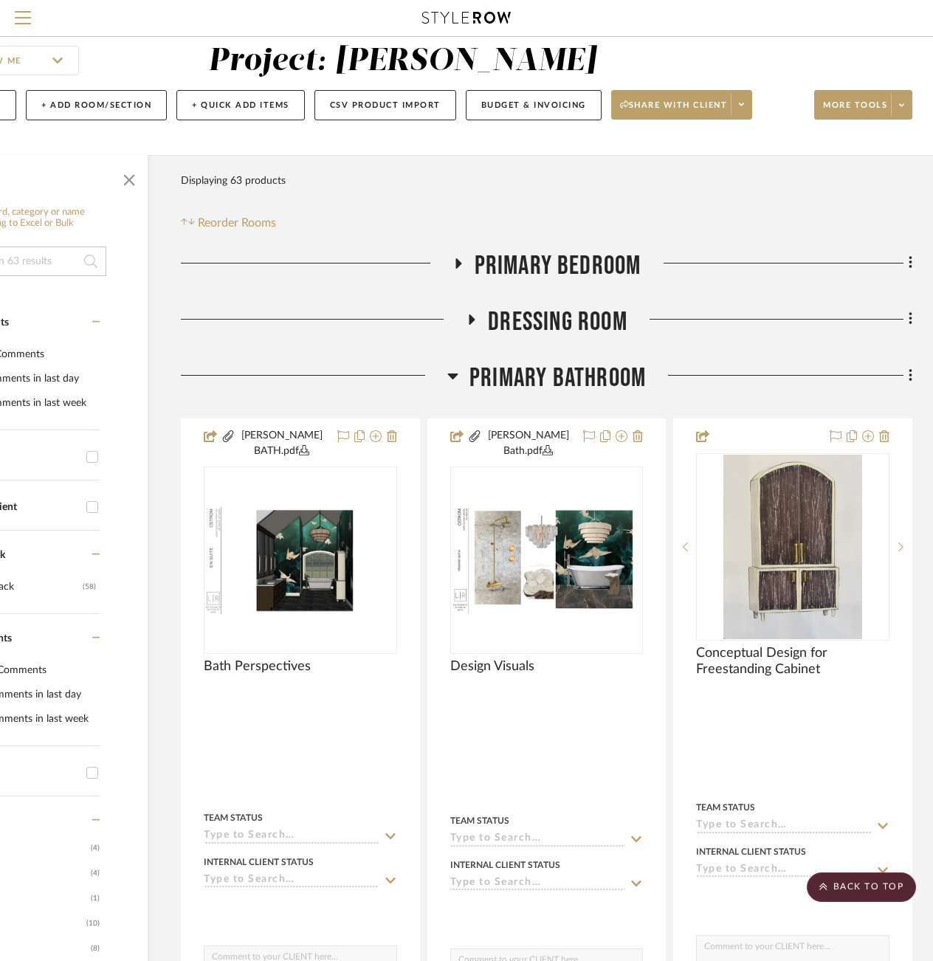
scroll to position [0, 130]
